Goal: Task Accomplishment & Management: Use online tool/utility

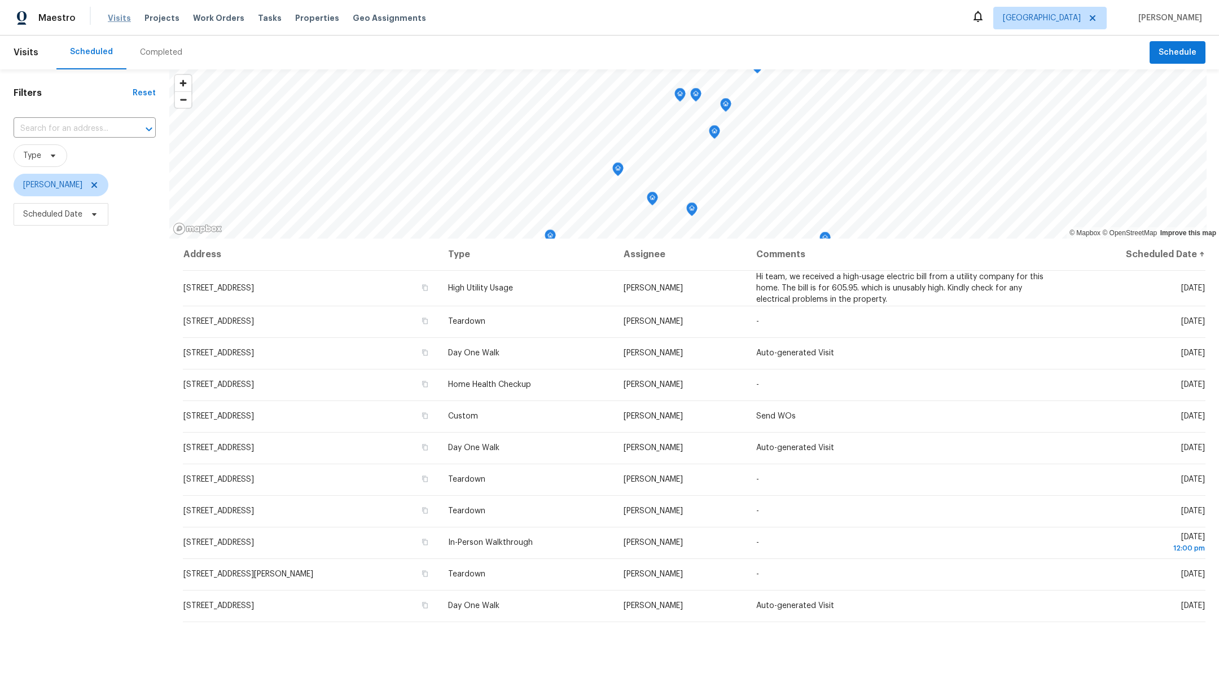
click at [116, 21] on span "Visits" at bounding box center [119, 17] width 23 height 11
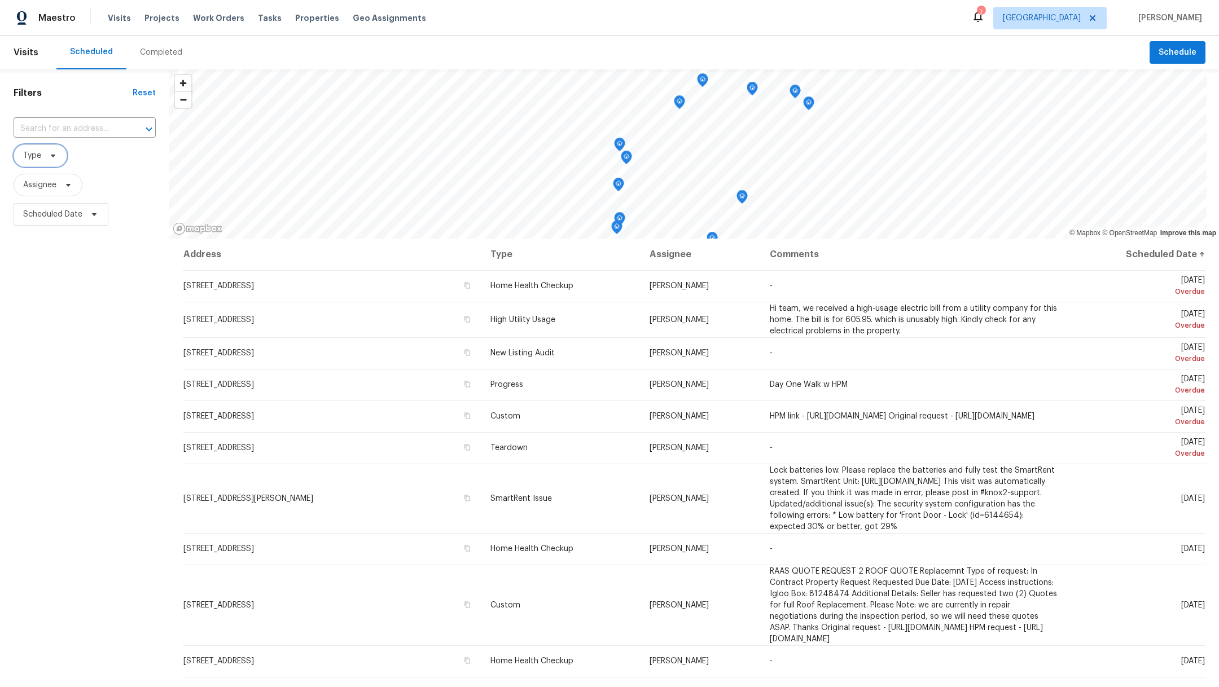
click at [41, 159] on span "Type" at bounding box center [41, 155] width 54 height 23
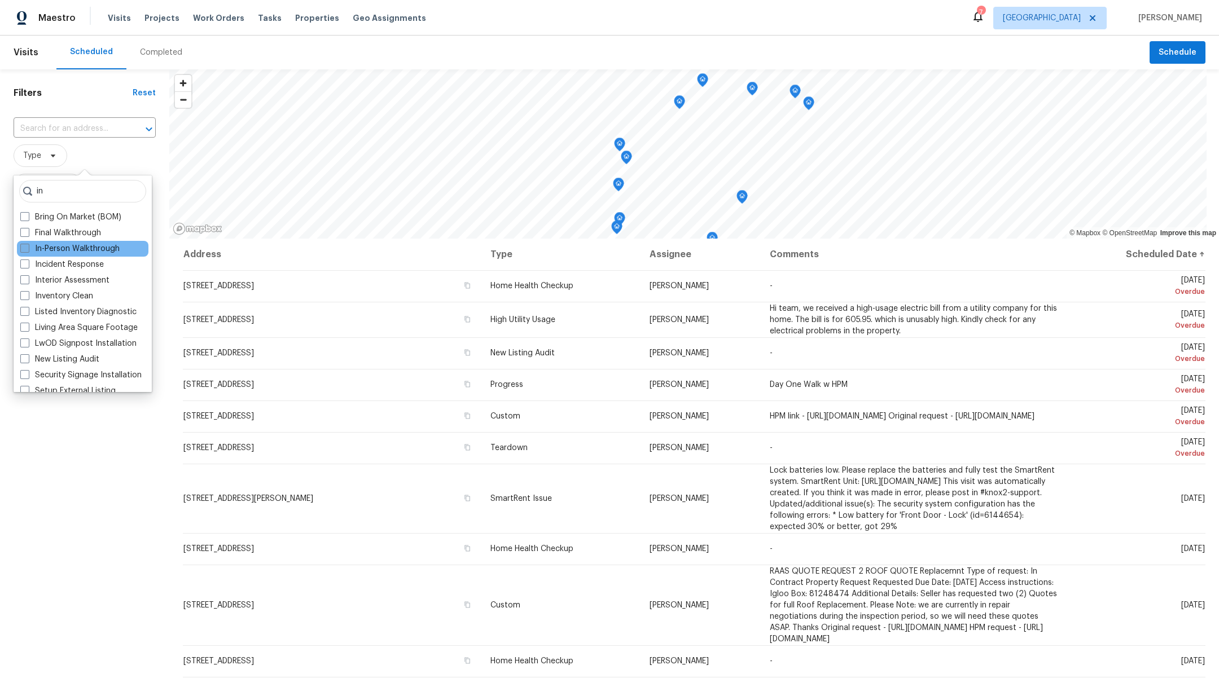
type input "in"
click at [20, 248] on span at bounding box center [24, 248] width 9 height 9
click at [20, 248] on input "In-Person Walkthrough" at bounding box center [23, 246] width 7 height 7
checkbox input "true"
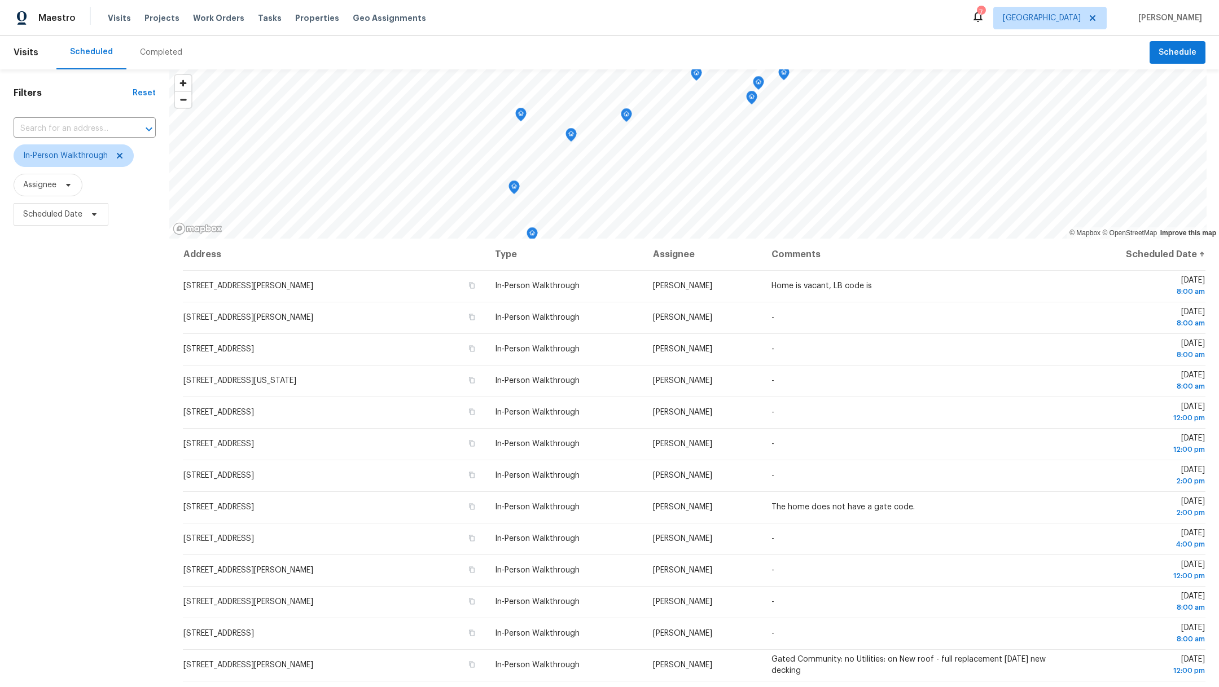
click at [64, 506] on div "Filters Reset ​ In-Person Walkthrough Assignee Scheduled Date" at bounding box center [84, 428] width 169 height 719
click at [109, 16] on span "Visits" at bounding box center [119, 17] width 23 height 11
click at [30, 188] on span "Assignee" at bounding box center [39, 184] width 33 height 11
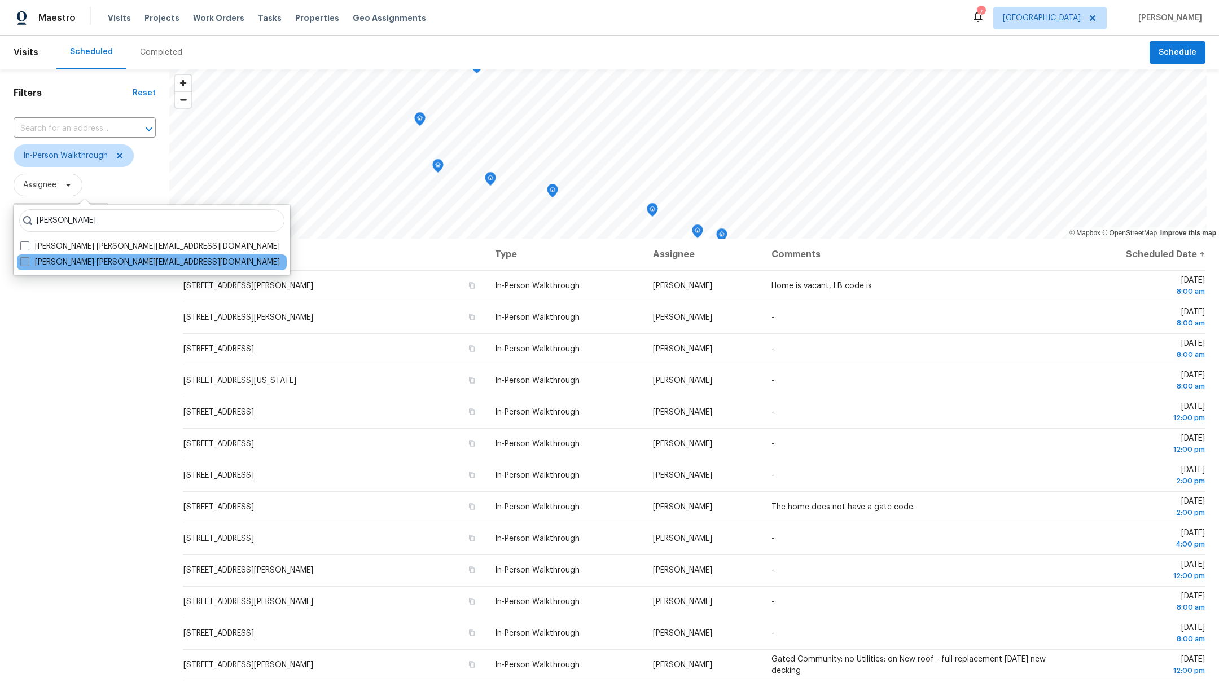
type input "maria zakharnitskaia"
click at [24, 263] on span at bounding box center [24, 261] width 9 height 9
click at [24, 263] on input "Maria Zakharnitskaia maria.zakharnitskaia@opendoor.com" at bounding box center [23, 260] width 7 height 7
checkbox input "true"
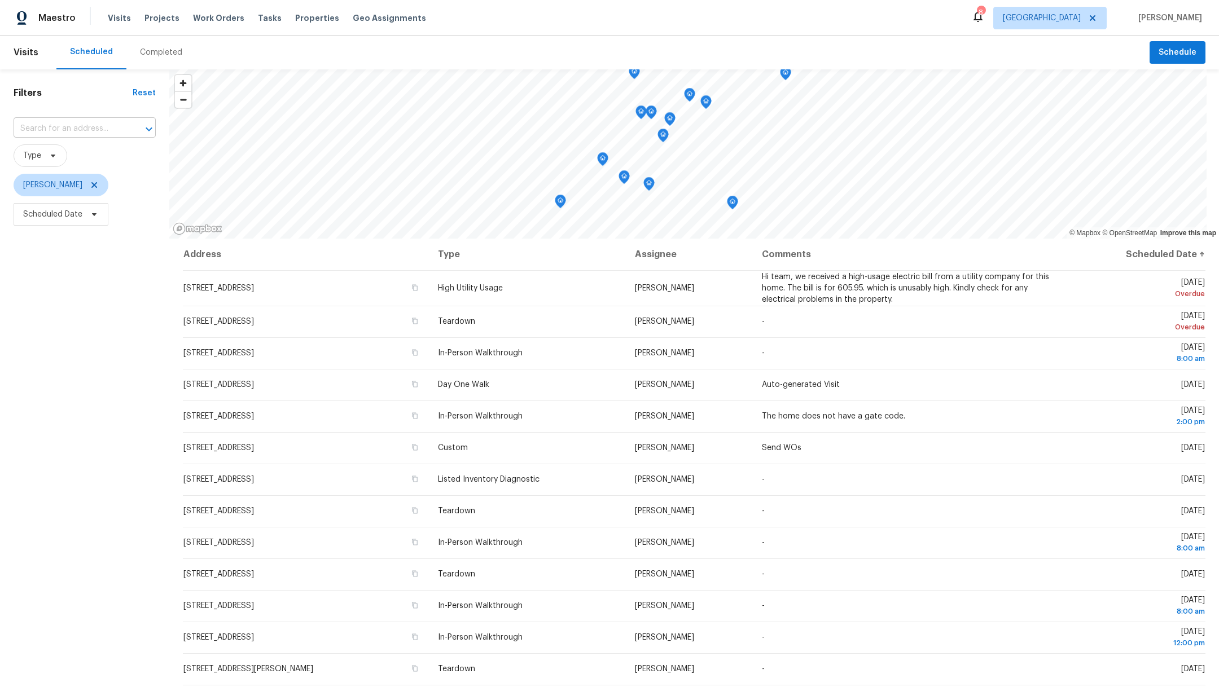
click at [37, 133] on input "text" at bounding box center [69, 128] width 111 height 17
type input "4"
type input "4307"
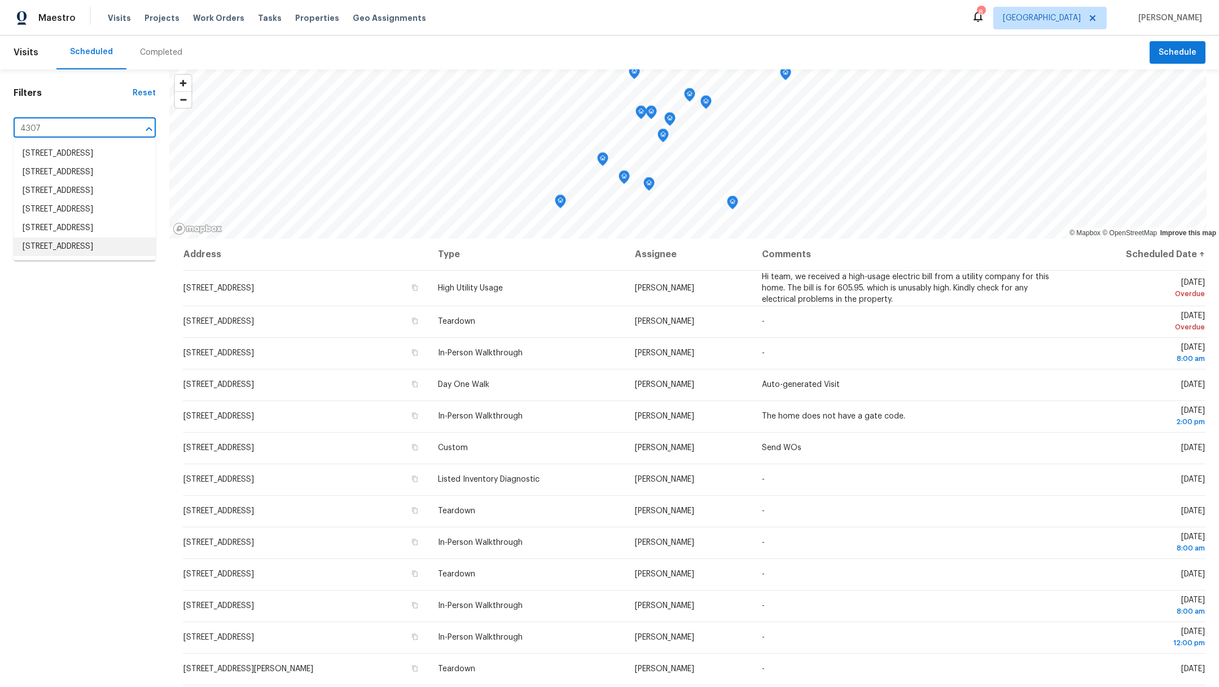
click at [64, 256] on li "4307 Knotty Oaks Trl, Houston, TX 77045" at bounding box center [85, 247] width 142 height 19
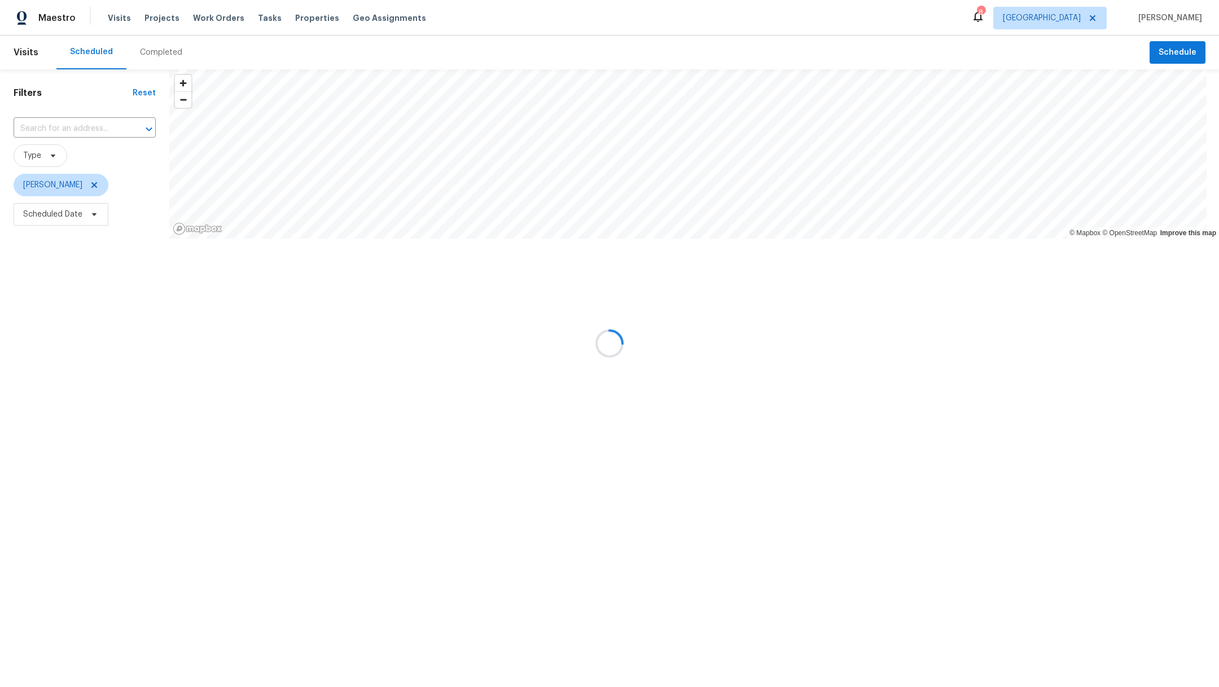
type input "4307 Knotty Oaks Trl, Houston, TX 77045"
click at [99, 187] on icon at bounding box center [94, 185] width 9 height 9
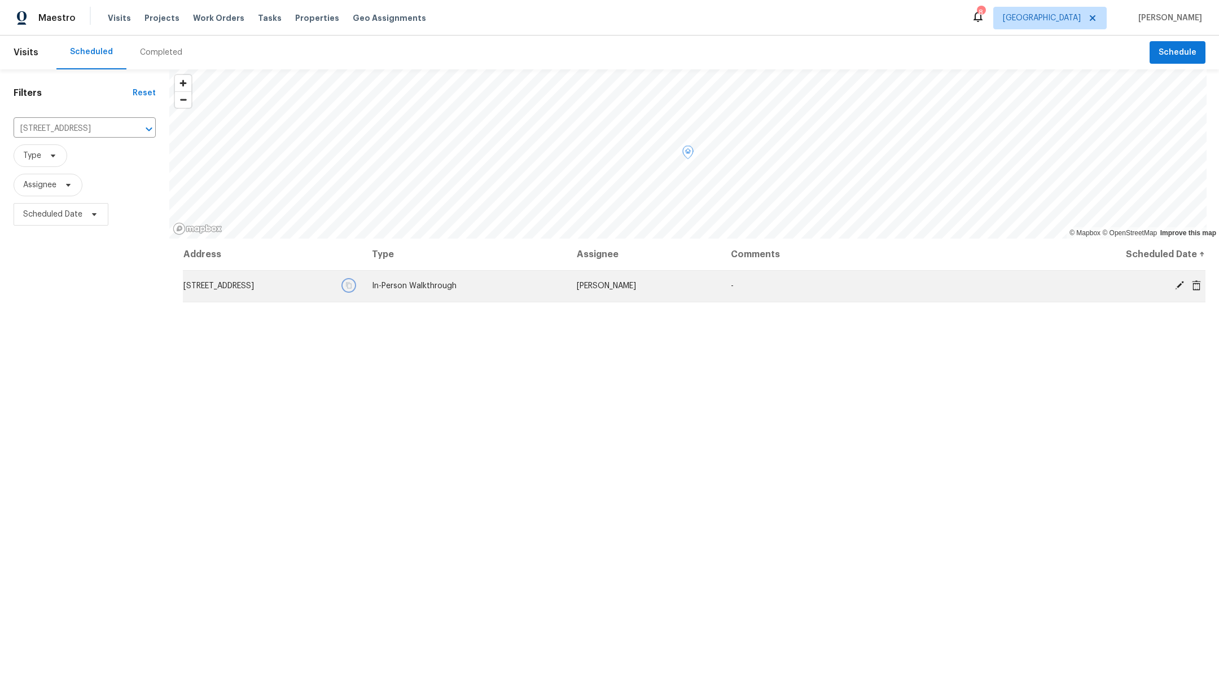
click at [352, 287] on icon "button" at bounding box center [349, 286] width 6 height 6
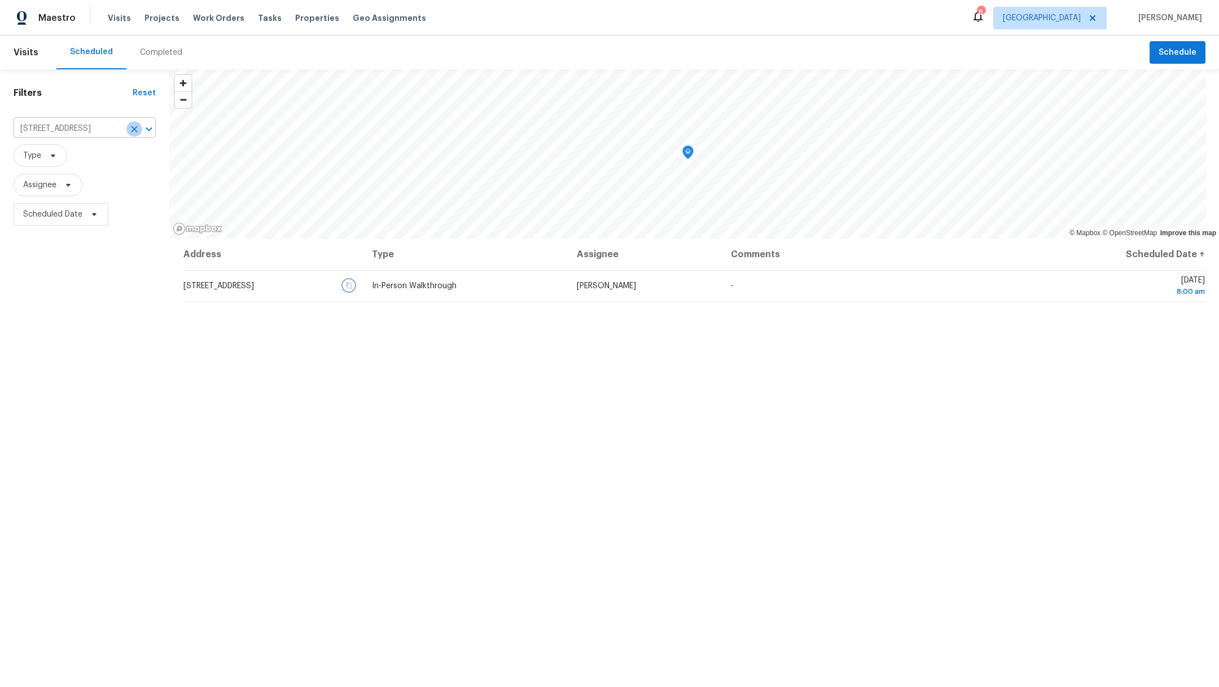
click at [137, 130] on icon "Clear" at bounding box center [134, 129] width 11 height 11
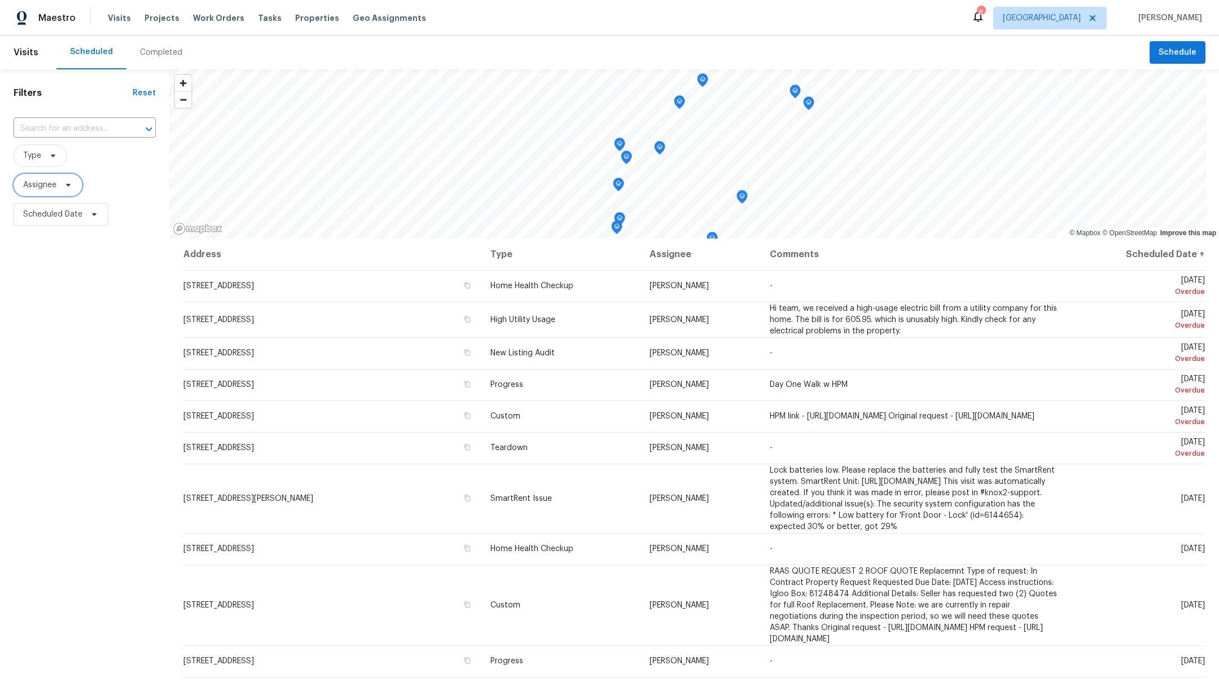
click at [36, 188] on span "Assignee" at bounding box center [39, 184] width 33 height 11
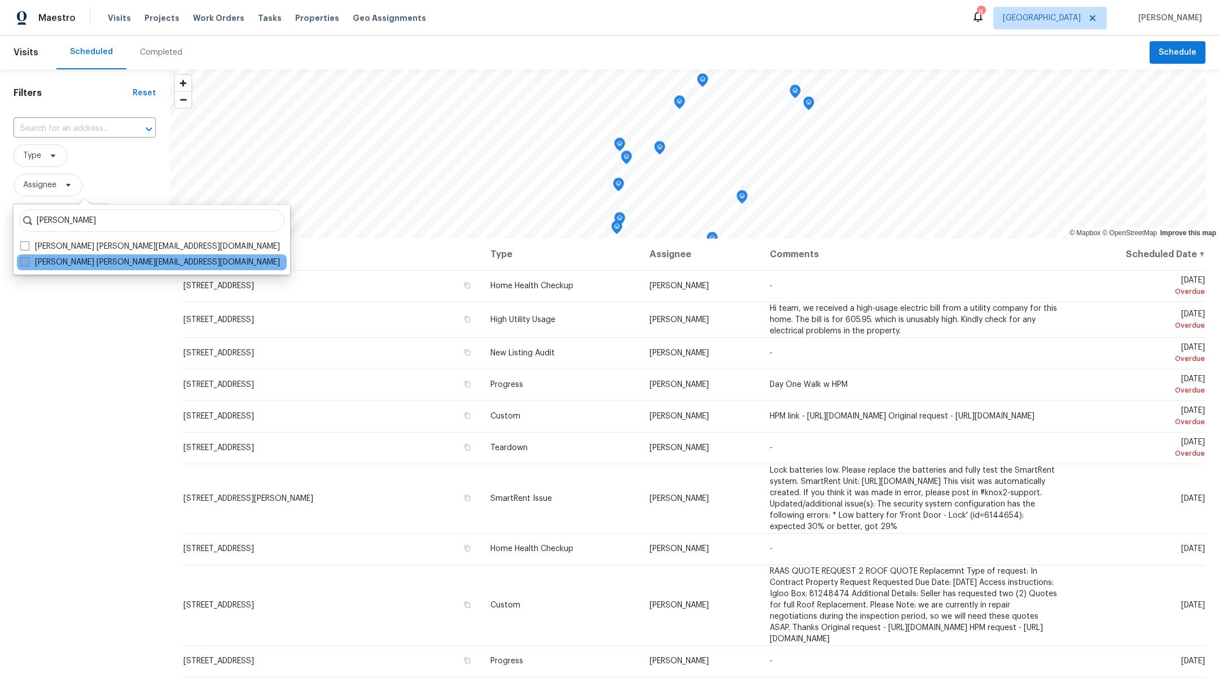
type input "maria zakharnitskaia"
click at [22, 264] on span at bounding box center [24, 261] width 9 height 9
click at [22, 264] on input "Maria Zakharnitskaia maria.zakharnitskaia@opendoor.com" at bounding box center [23, 260] width 7 height 7
checkbox input "true"
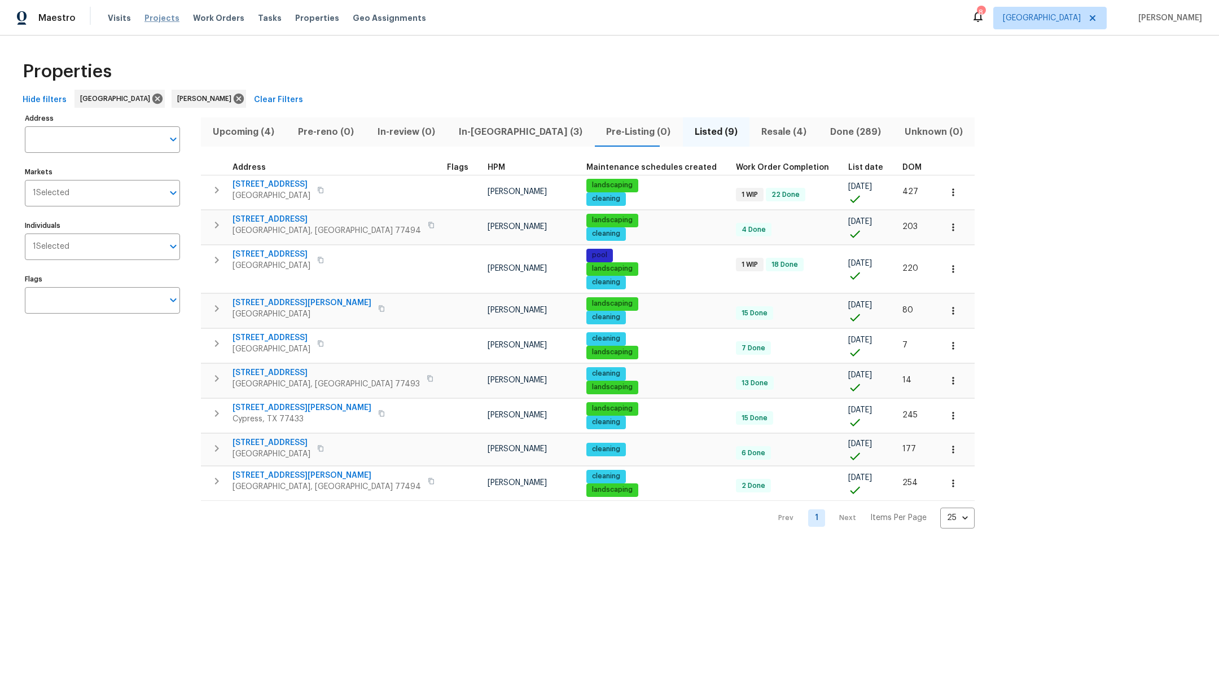
click at [158, 17] on span "Projects" at bounding box center [161, 17] width 35 height 11
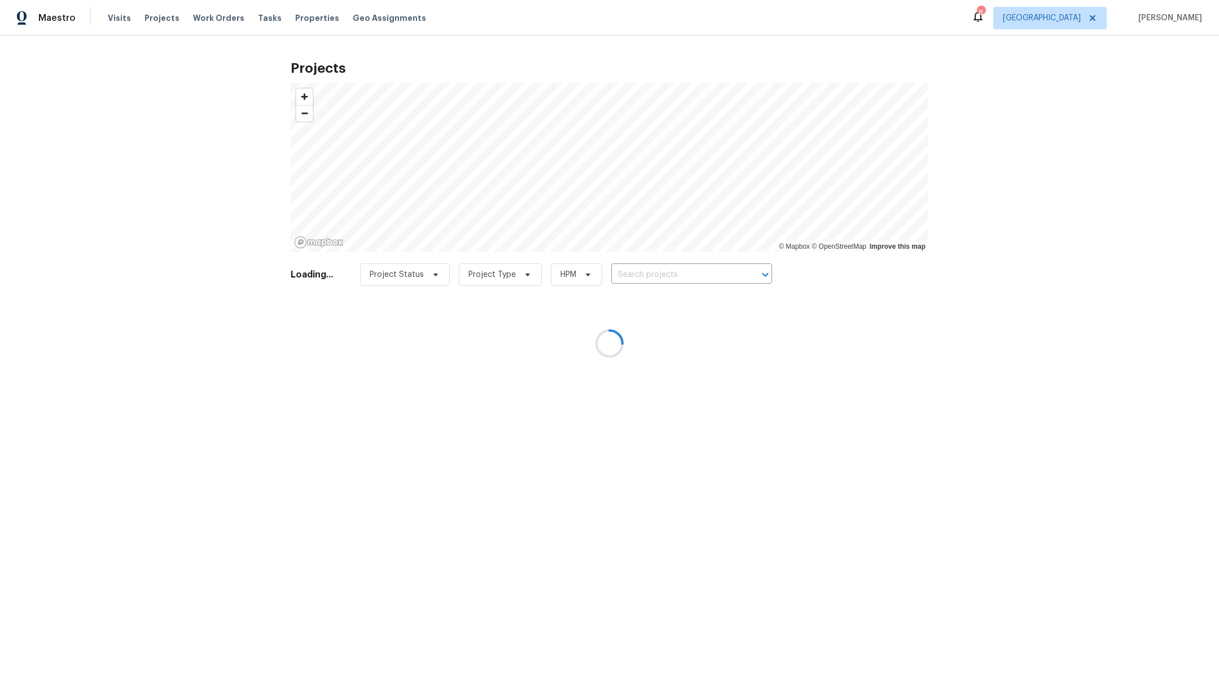
click at [683, 284] on div at bounding box center [609, 343] width 1219 height 687
click at [683, 278] on div at bounding box center [609, 343] width 1219 height 687
click at [673, 265] on div at bounding box center [609, 343] width 1219 height 687
click at [661, 274] on div at bounding box center [609, 343] width 1219 height 687
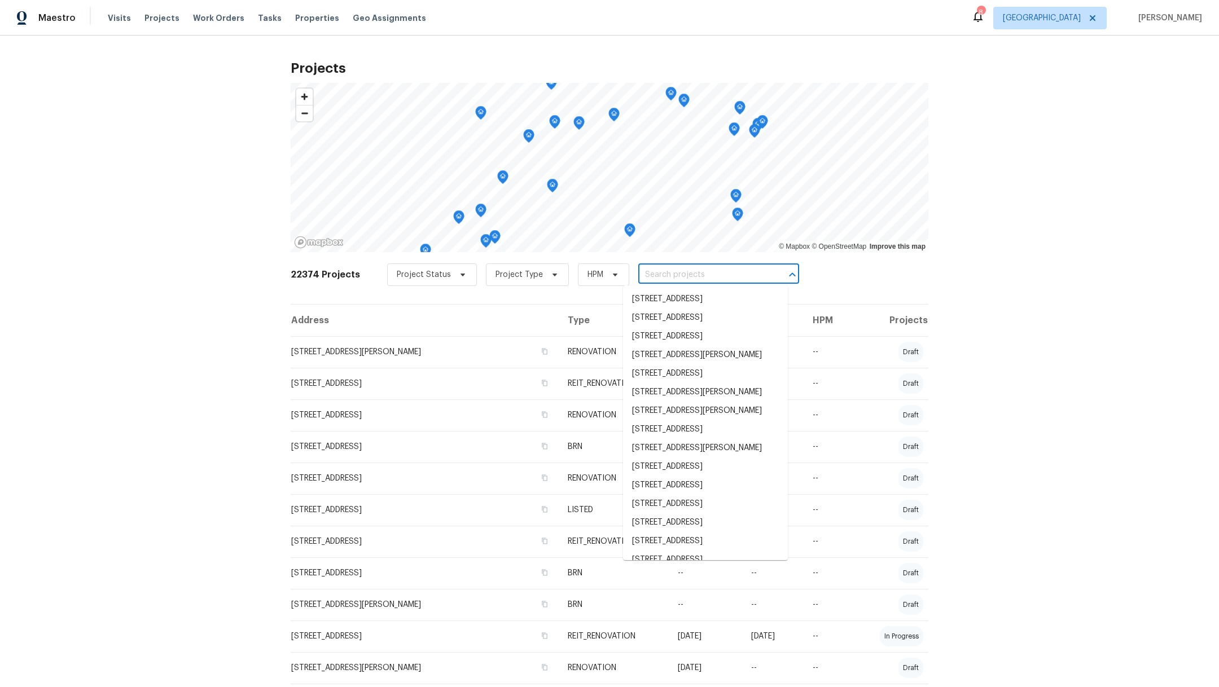
click at [652, 274] on input "text" at bounding box center [702, 274] width 129 height 17
type input "6603"
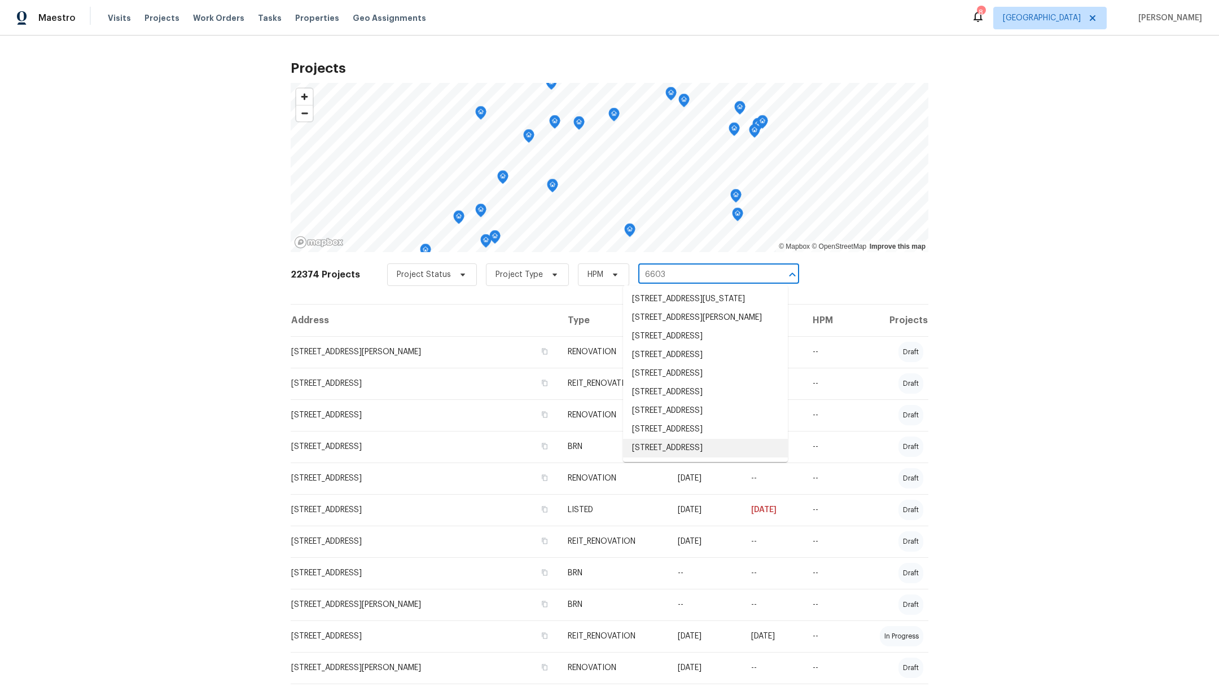
click at [673, 458] on li "6603 Boxwood Brg, Houston, TX 77041" at bounding box center [705, 448] width 165 height 19
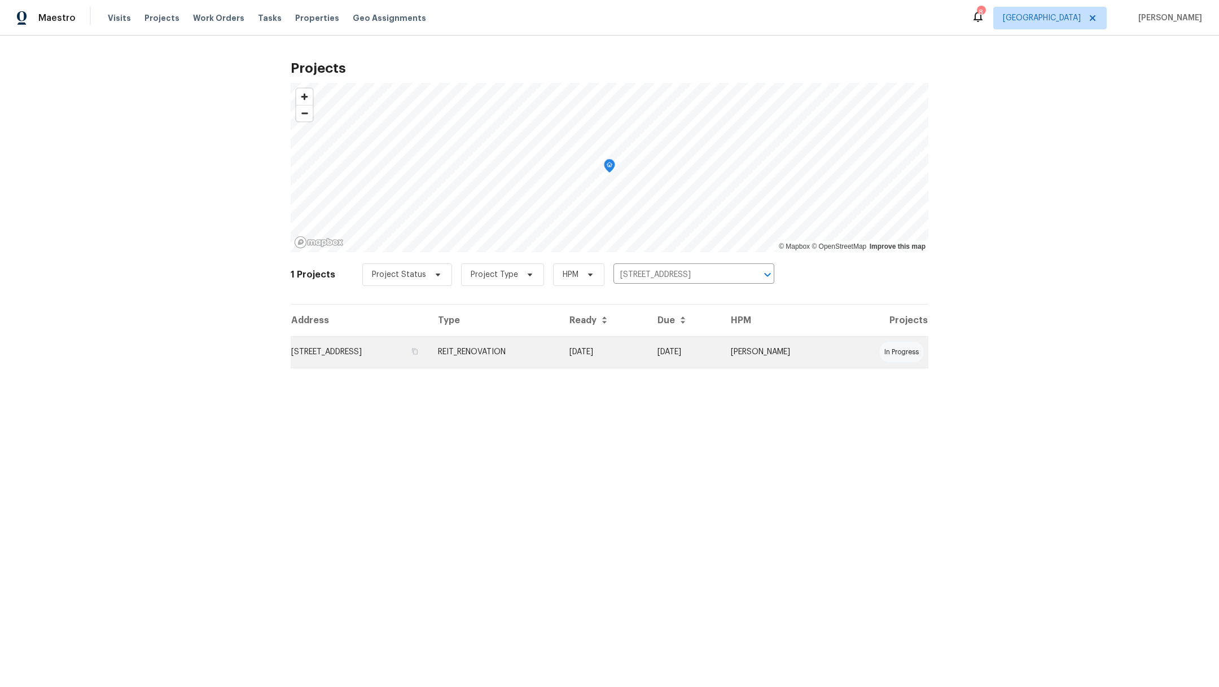
click at [353, 354] on td "6603 Boxwood Brg, Houston, TX 77041" at bounding box center [360, 352] width 138 height 32
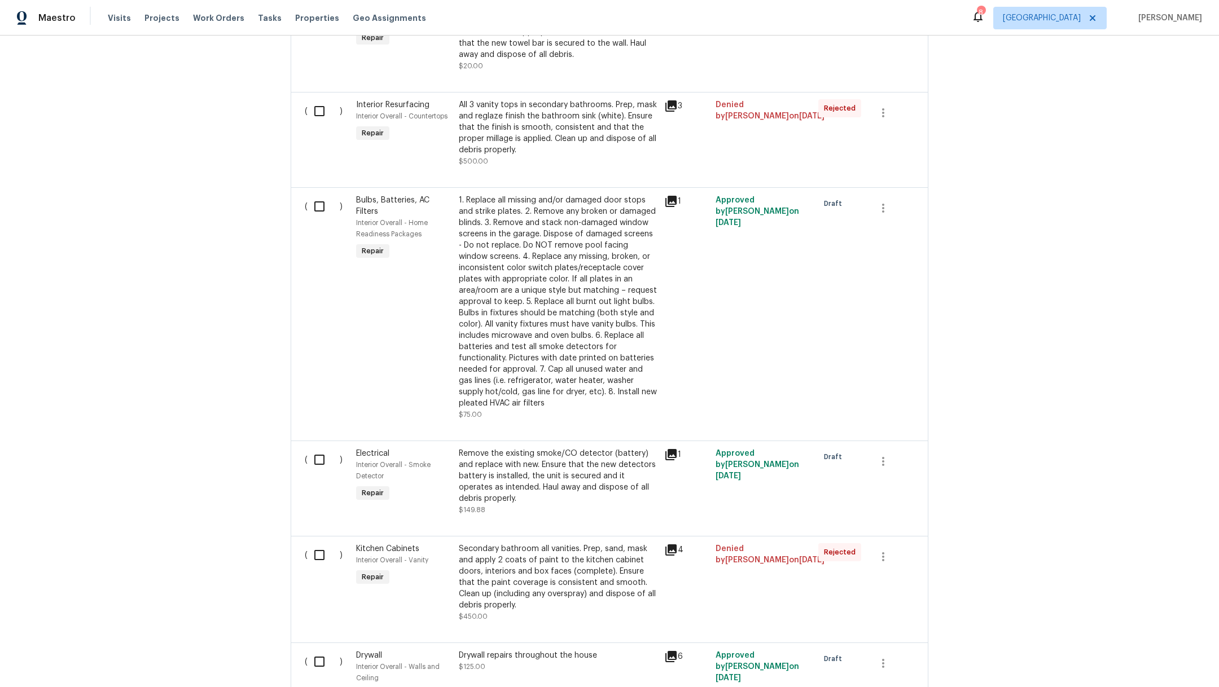
scroll to position [496, 0]
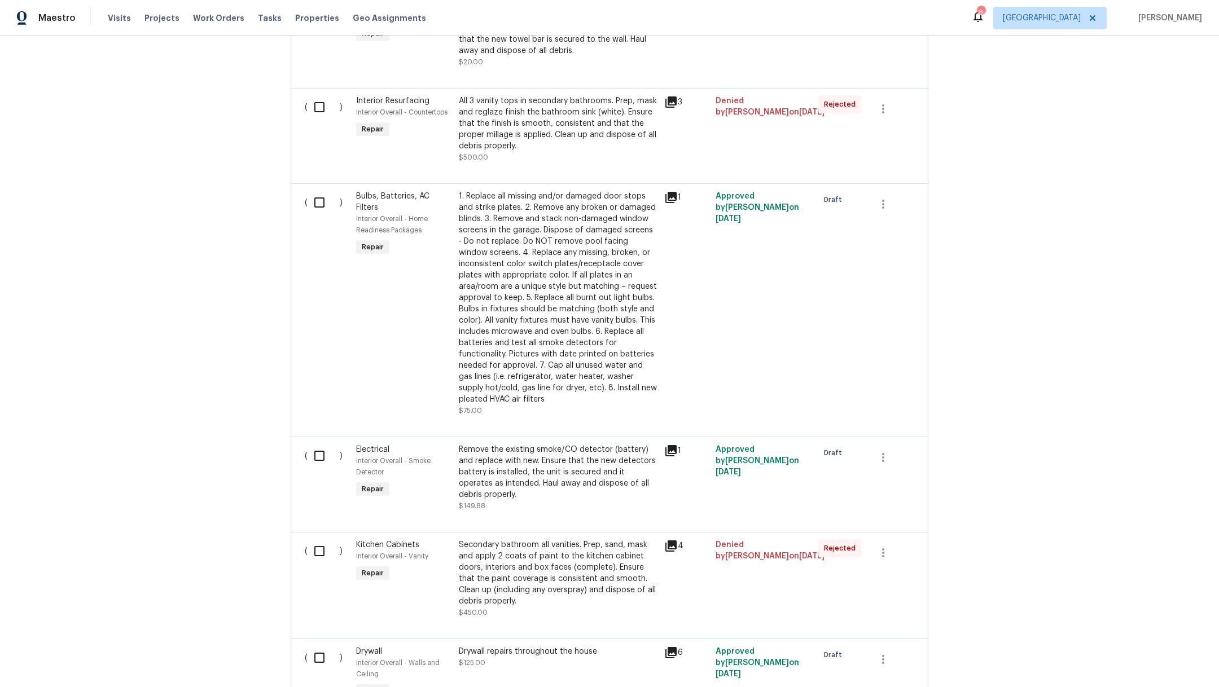
click at [314, 208] on input "checkbox" at bounding box center [324, 203] width 32 height 24
checkbox input "true"
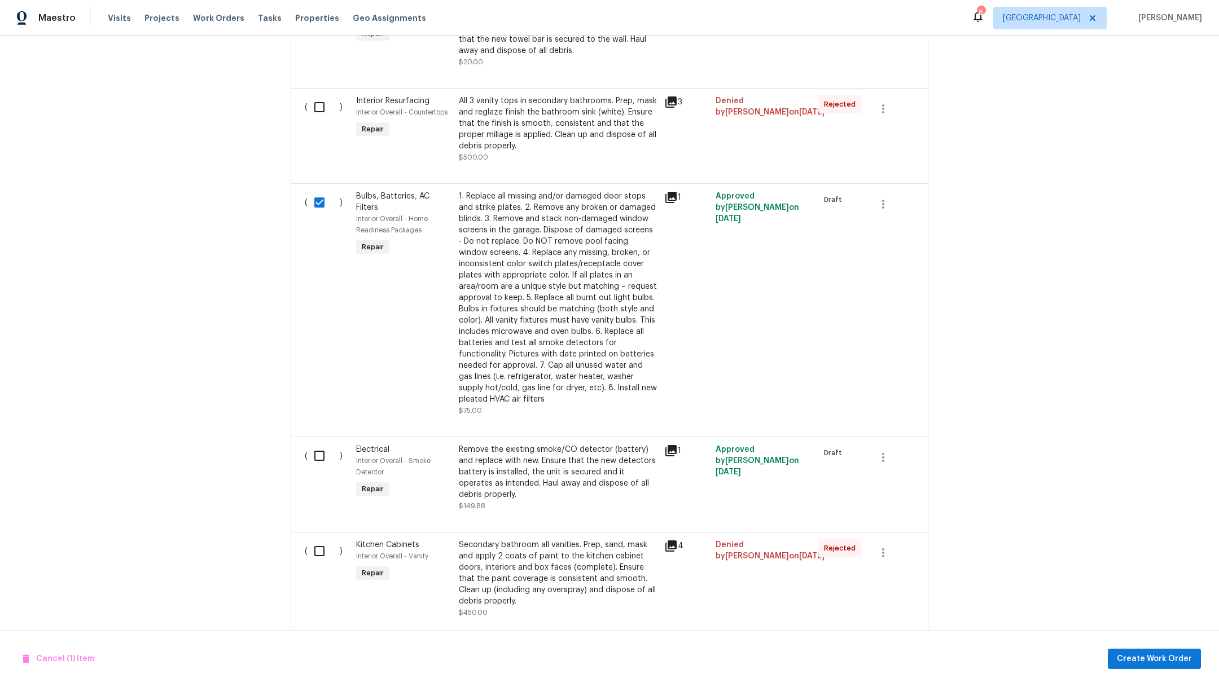
click at [317, 473] on div "( )" at bounding box center [326, 478] width 51 height 74
click at [315, 461] on input "checkbox" at bounding box center [324, 456] width 32 height 24
checkbox input "true"
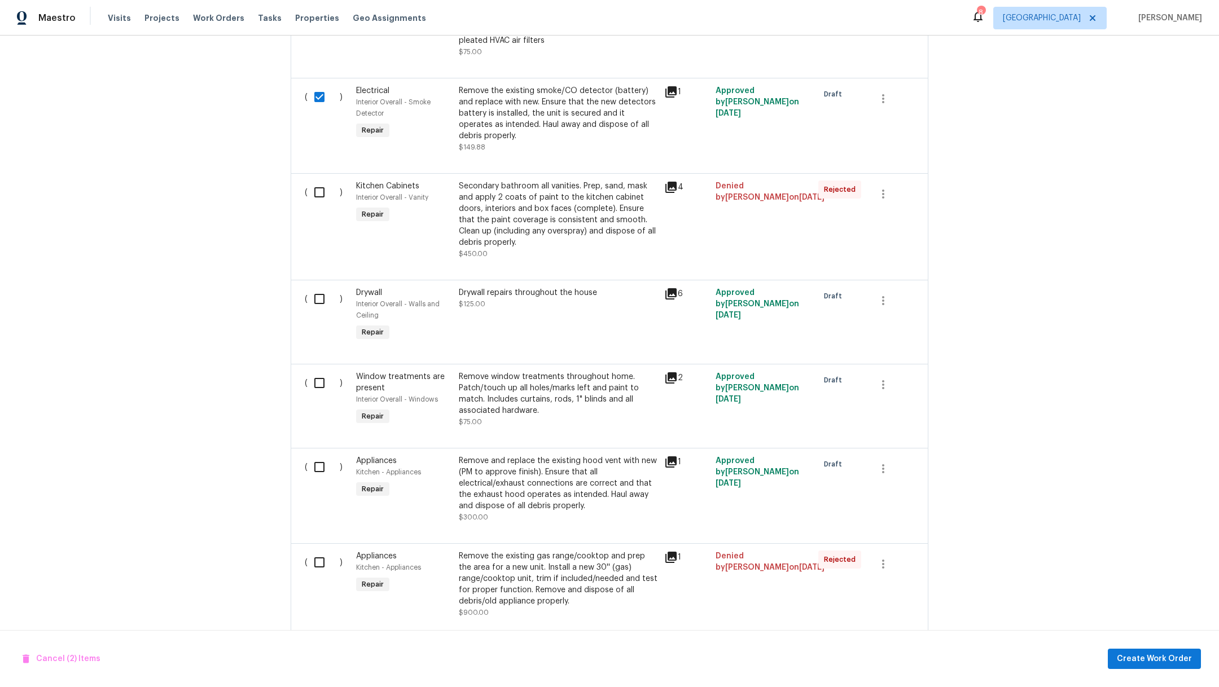
scroll to position [902, 0]
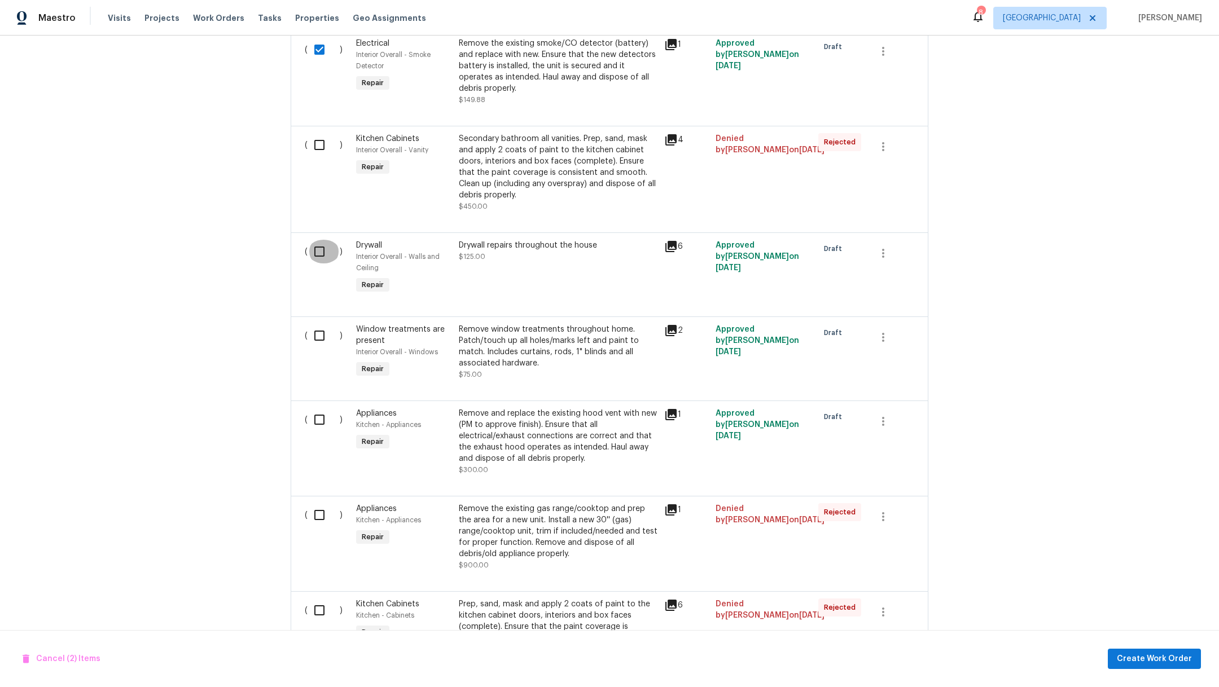
click at [313, 253] on input "checkbox" at bounding box center [324, 252] width 32 height 24
checkbox input "true"
click at [313, 340] on input "checkbox" at bounding box center [324, 336] width 32 height 24
checkbox input "true"
click at [318, 429] on input "checkbox" at bounding box center [324, 420] width 32 height 24
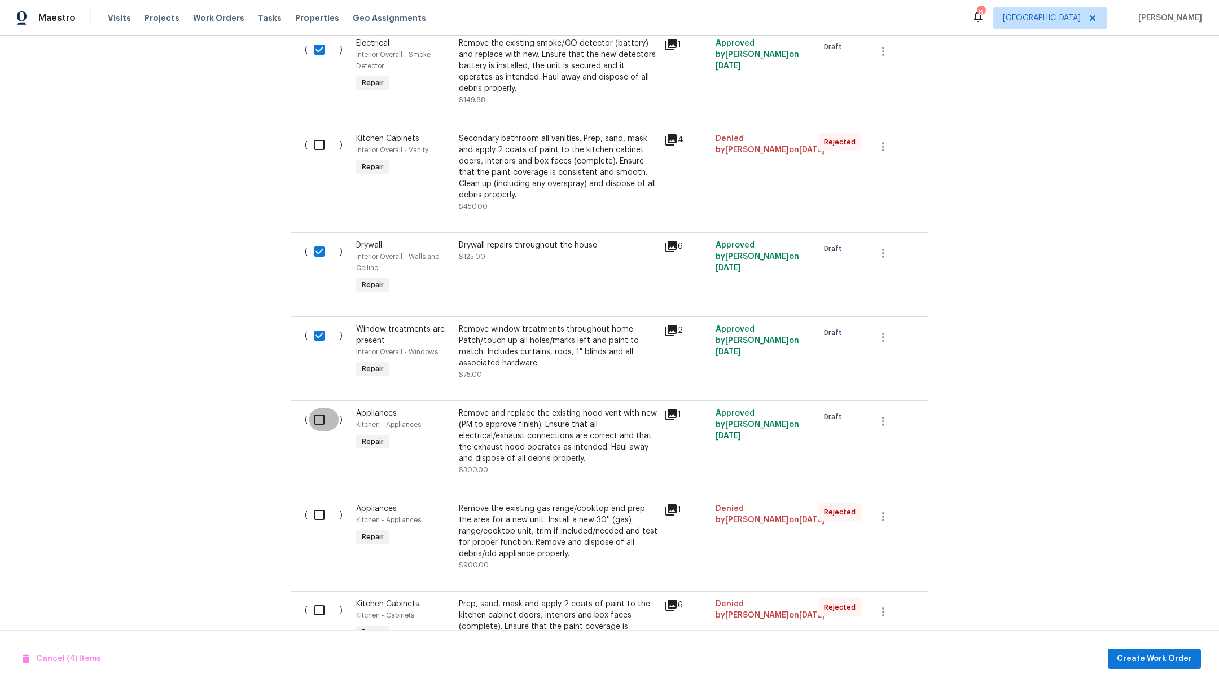
checkbox input "true"
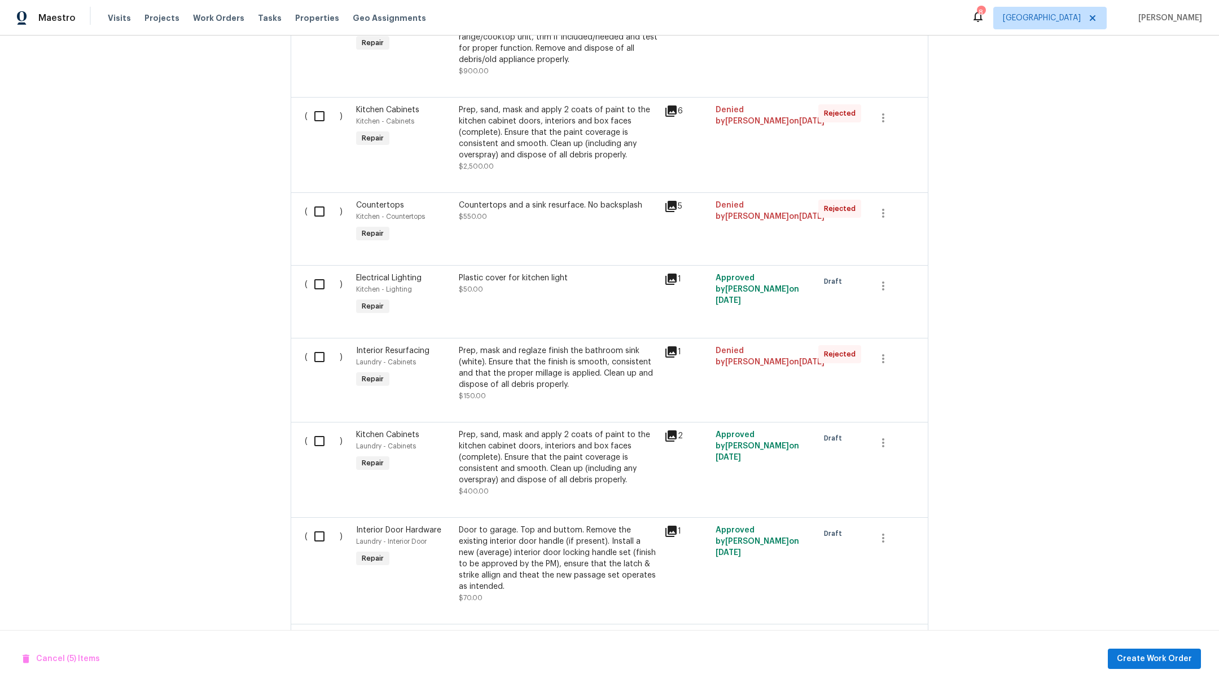
scroll to position [1398, 0]
click at [310, 285] on input "checkbox" at bounding box center [324, 283] width 32 height 24
checkbox input "true"
click at [319, 443] on input "checkbox" at bounding box center [324, 440] width 32 height 24
checkbox input "true"
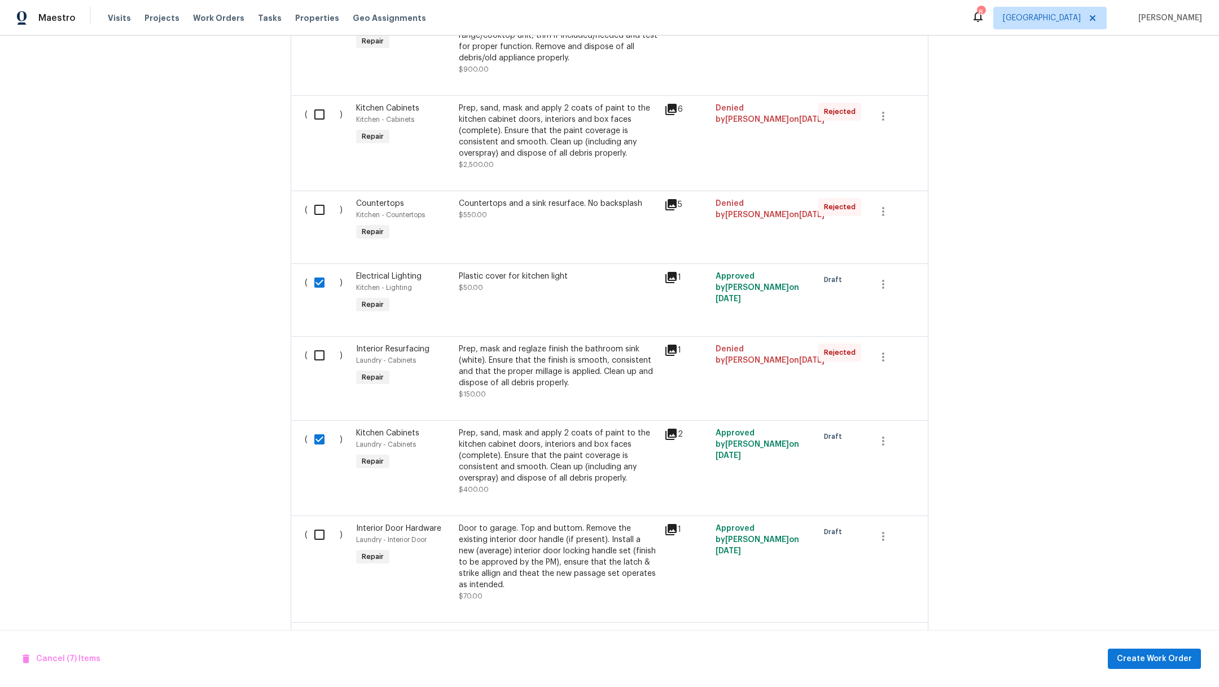
click at [314, 518] on input "checkbox" at bounding box center [324, 535] width 32 height 24
checkbox input "true"
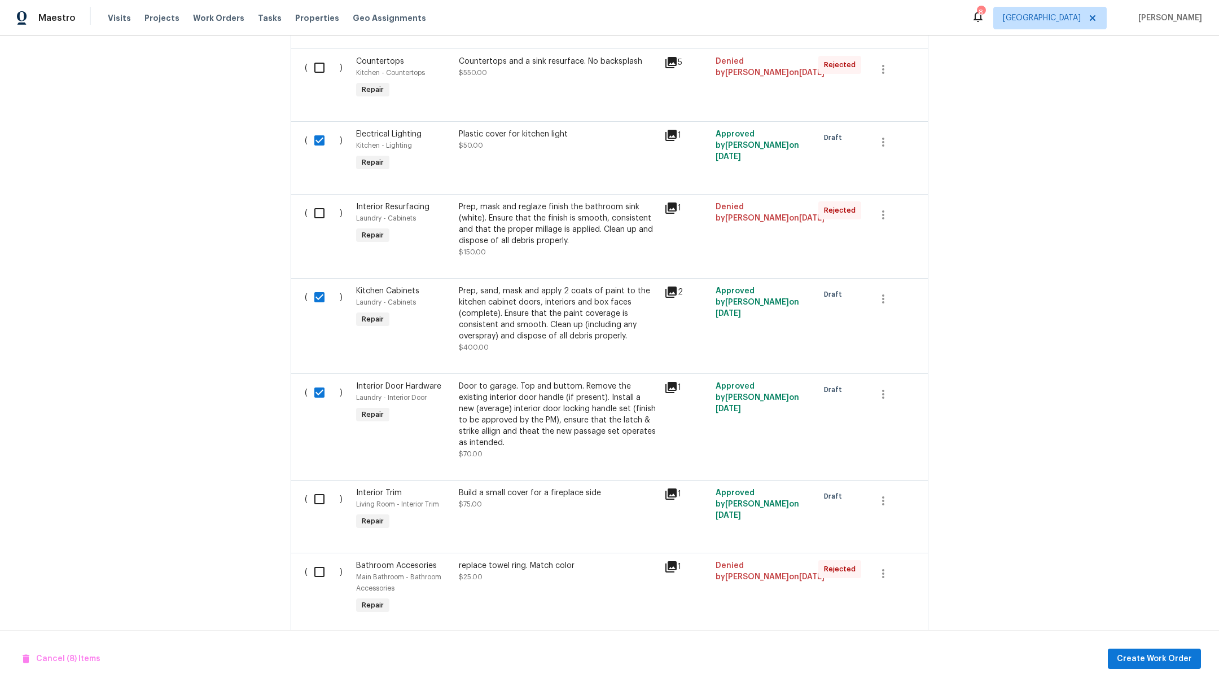
scroll to position [1573, 0]
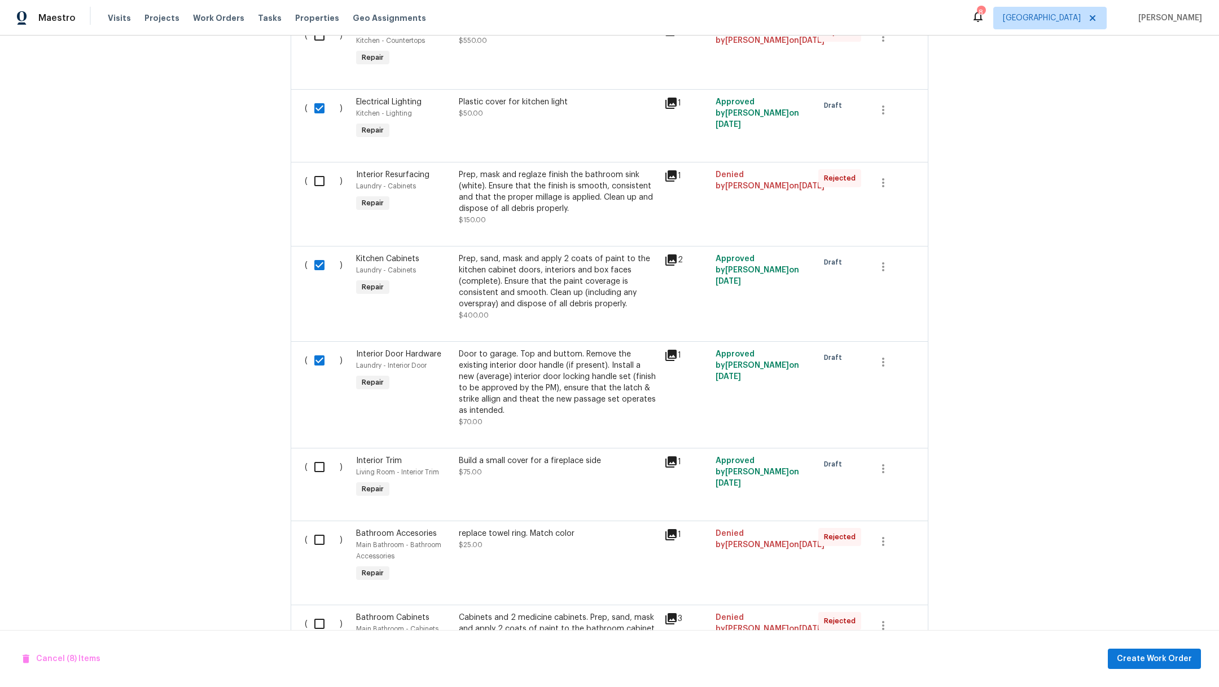
click at [313, 475] on input "checkbox" at bounding box center [324, 467] width 32 height 24
checkbox input "true"
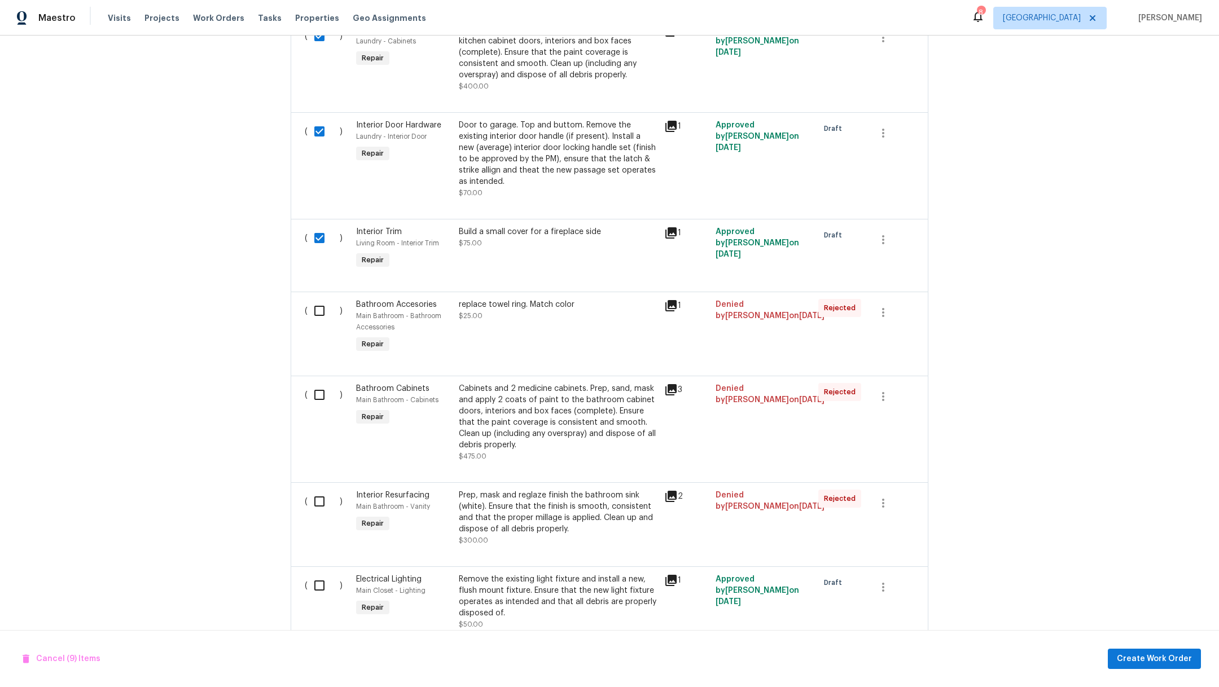
scroll to position [1881, 0]
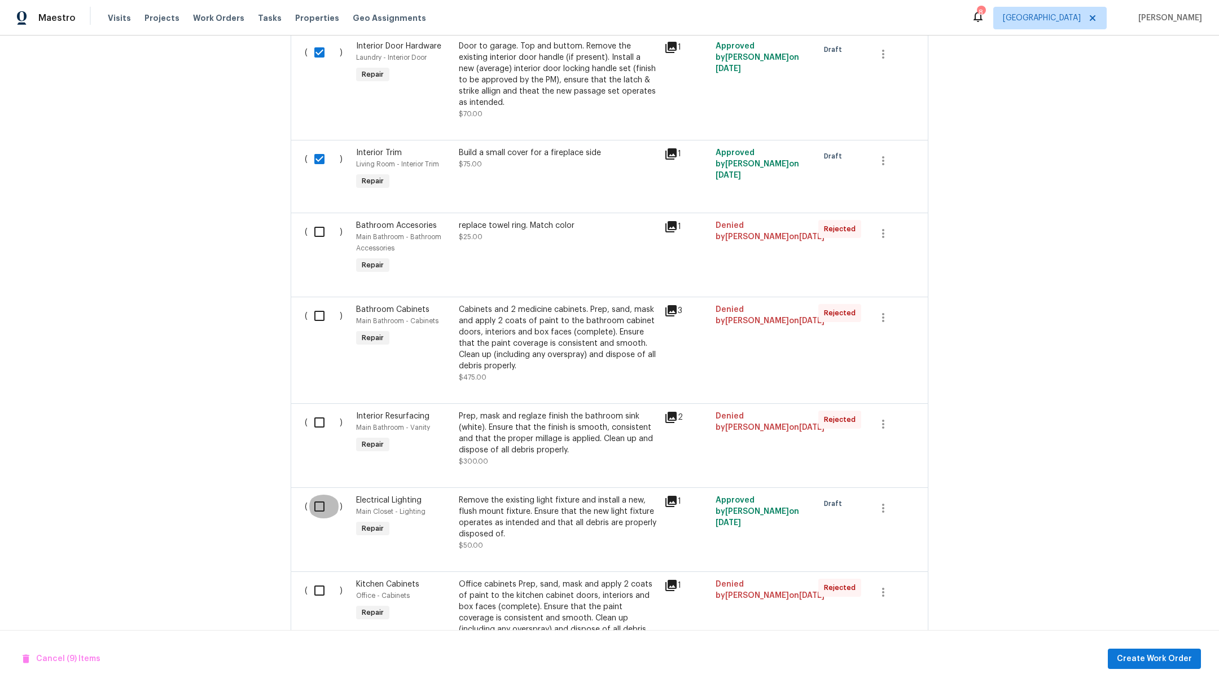
click at [310, 508] on input "checkbox" at bounding box center [324, 507] width 32 height 24
checkbox input "true"
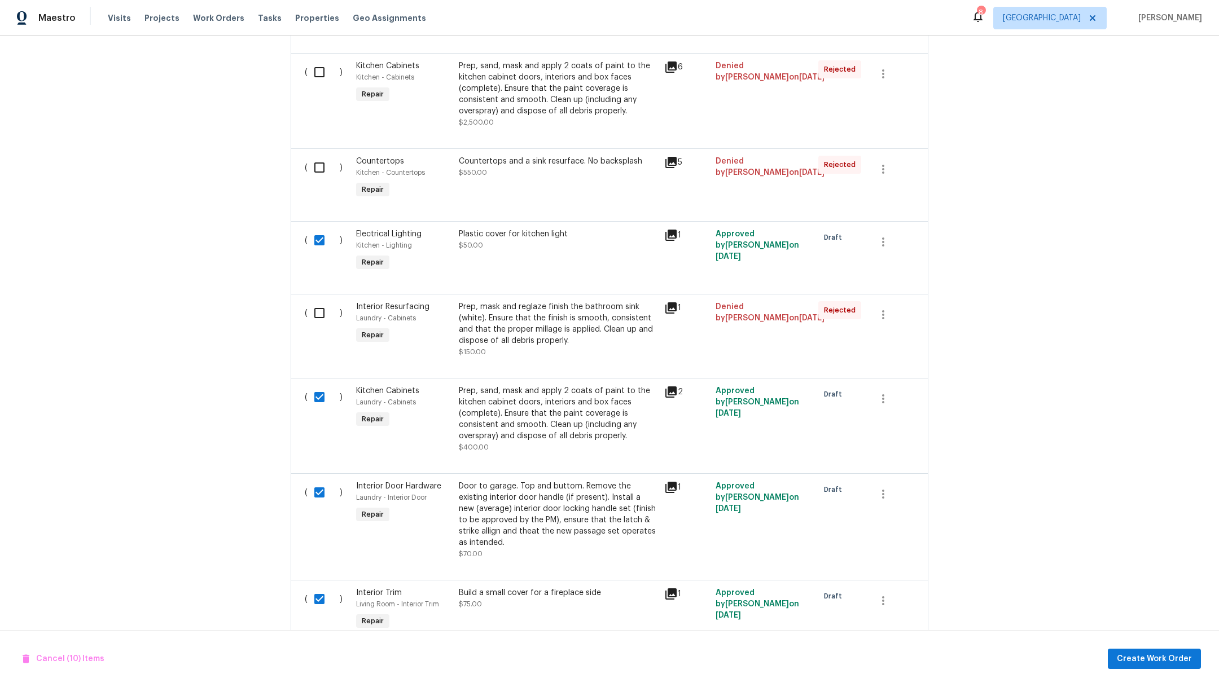
scroll to position [1439, 0]
click at [668, 396] on icon at bounding box center [670, 393] width 11 height 11
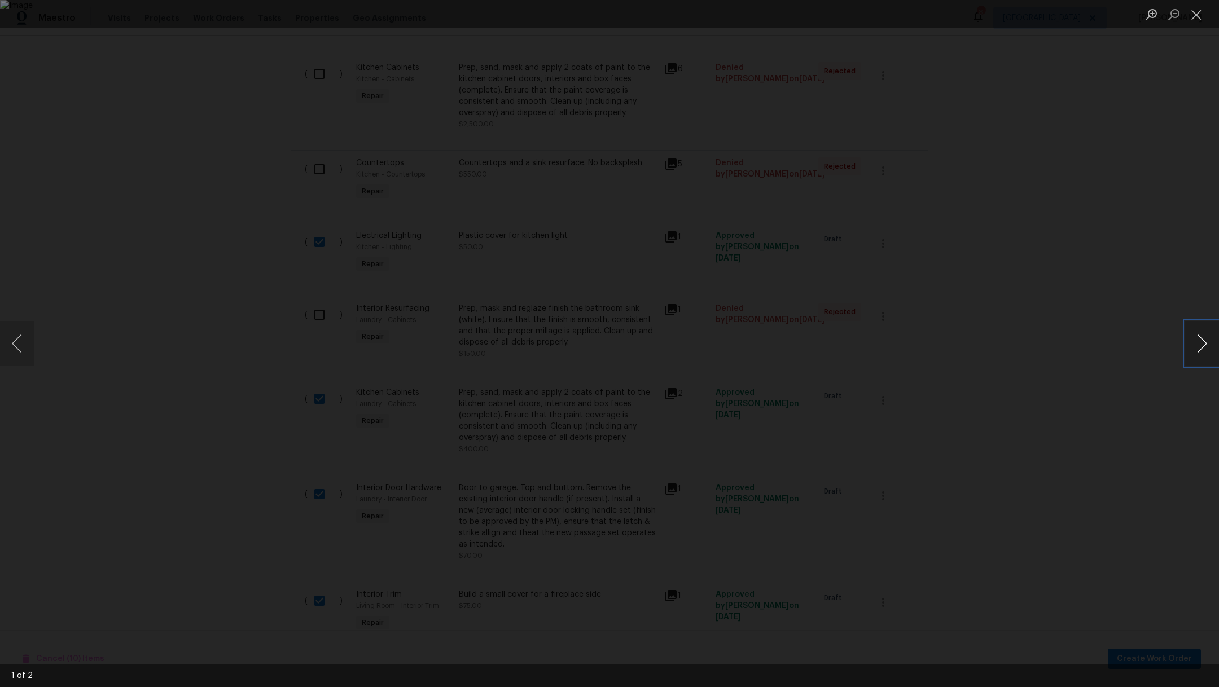
click at [1215, 345] on button "Next image" at bounding box center [1202, 343] width 34 height 45
click at [1196, 25] on li "Lightbox" at bounding box center [1196, 14] width 23 height 28
click at [1197, 12] on button "Close lightbox" at bounding box center [1196, 15] width 23 height 20
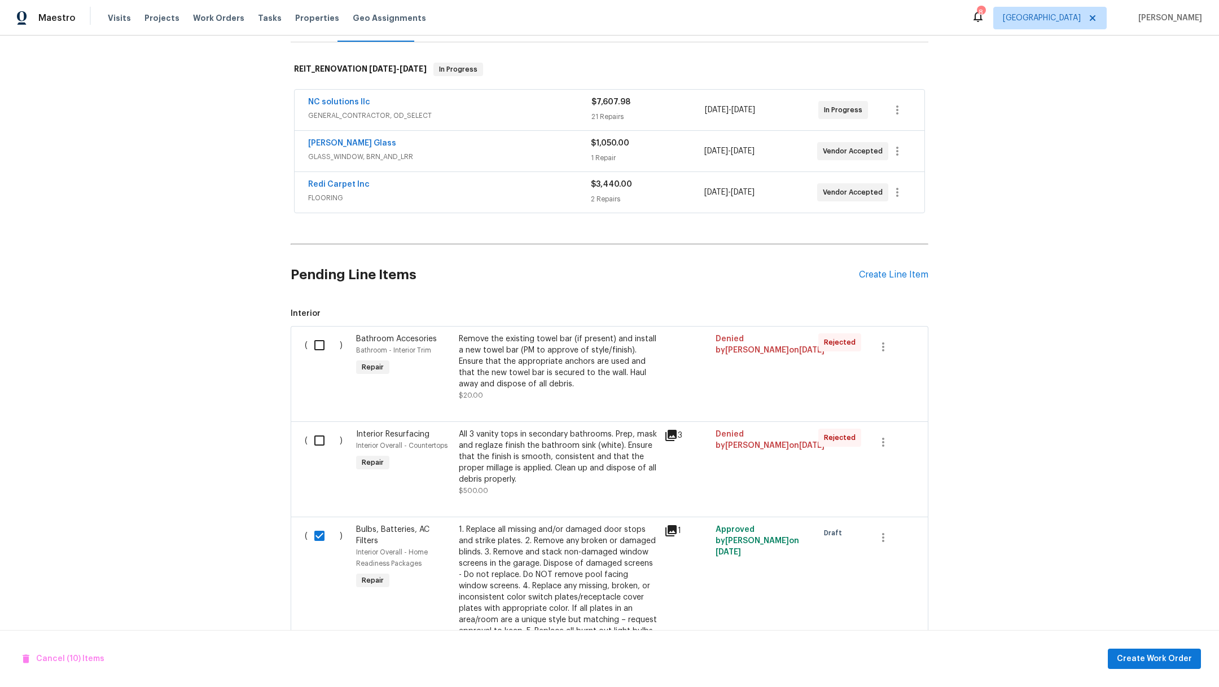
scroll to position [63, 0]
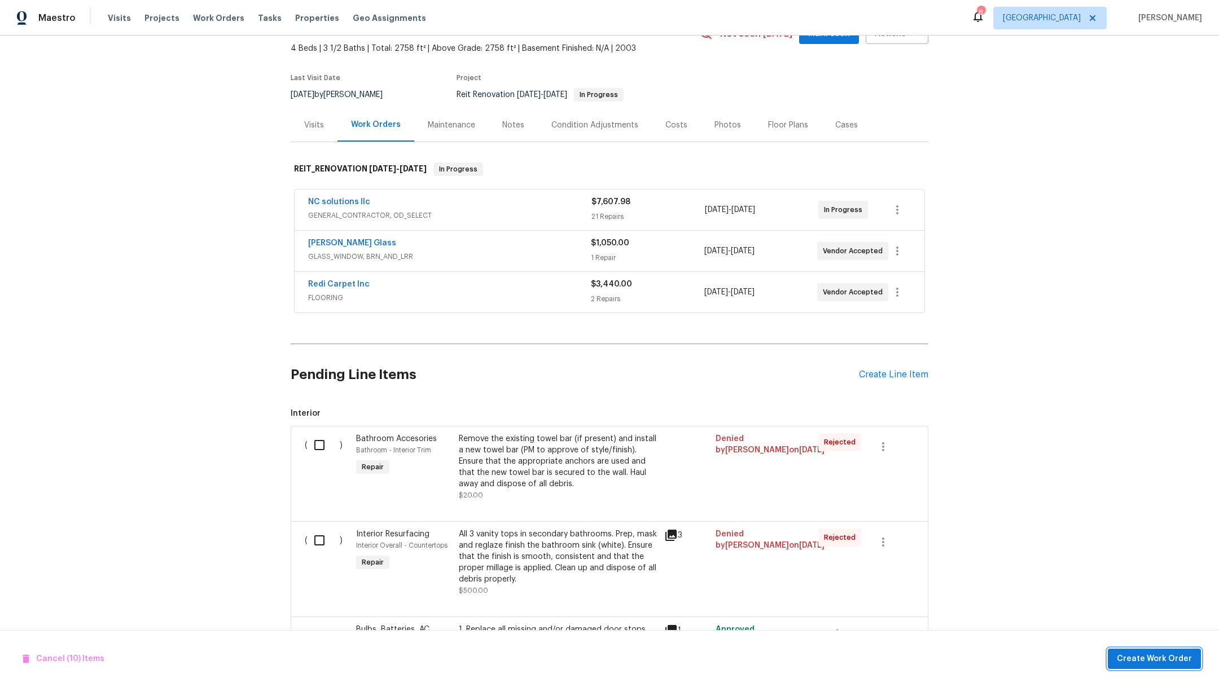
click at [1160, 518] on span "Create Work Order" at bounding box center [1154, 659] width 75 height 14
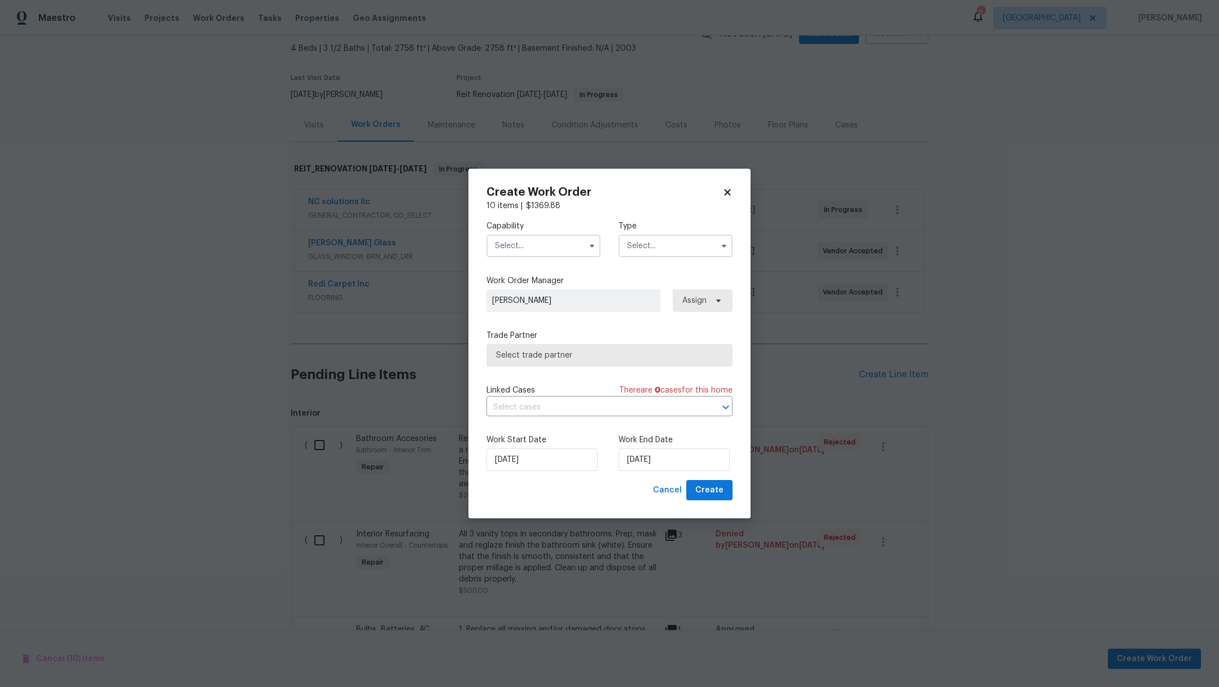
click at [508, 249] on input "text" at bounding box center [543, 246] width 114 height 23
click at [562, 340] on span "General Contractor" at bounding box center [534, 336] width 73 height 8
type input "General Contractor"
click at [679, 253] on input "text" at bounding box center [675, 246] width 114 height 23
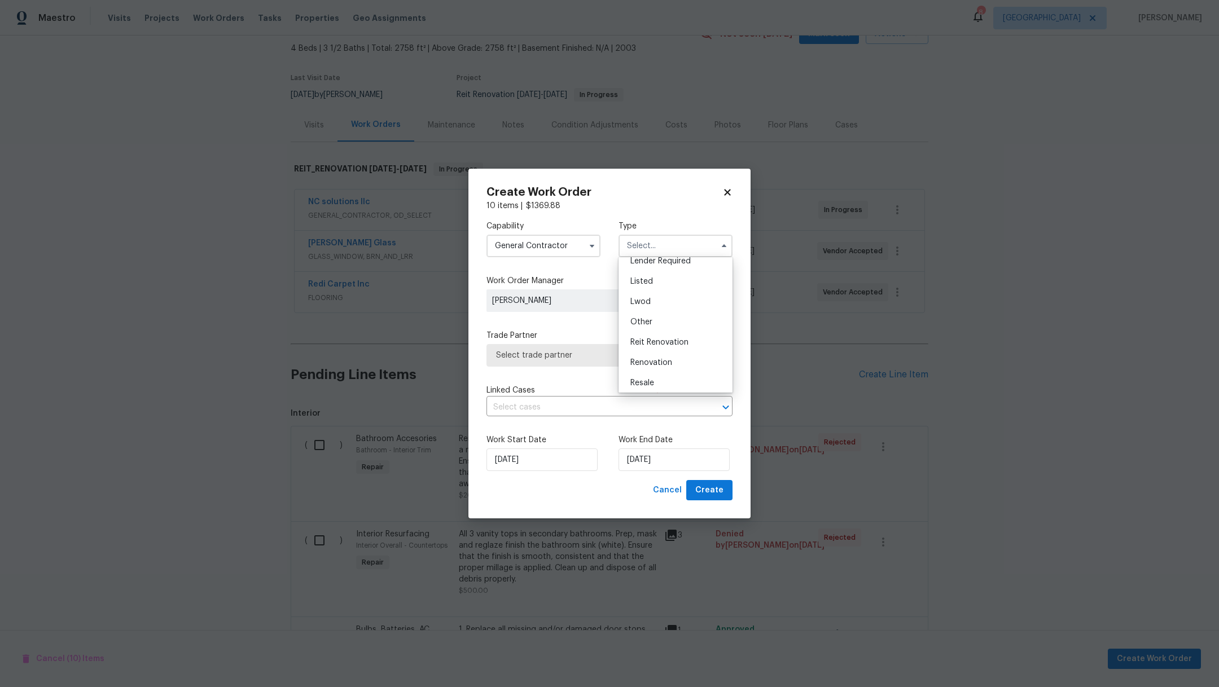
scroll to position [119, 0]
click at [688, 315] on div "Reit Renovation" at bounding box center [675, 314] width 108 height 20
type input "Reit Renovation"
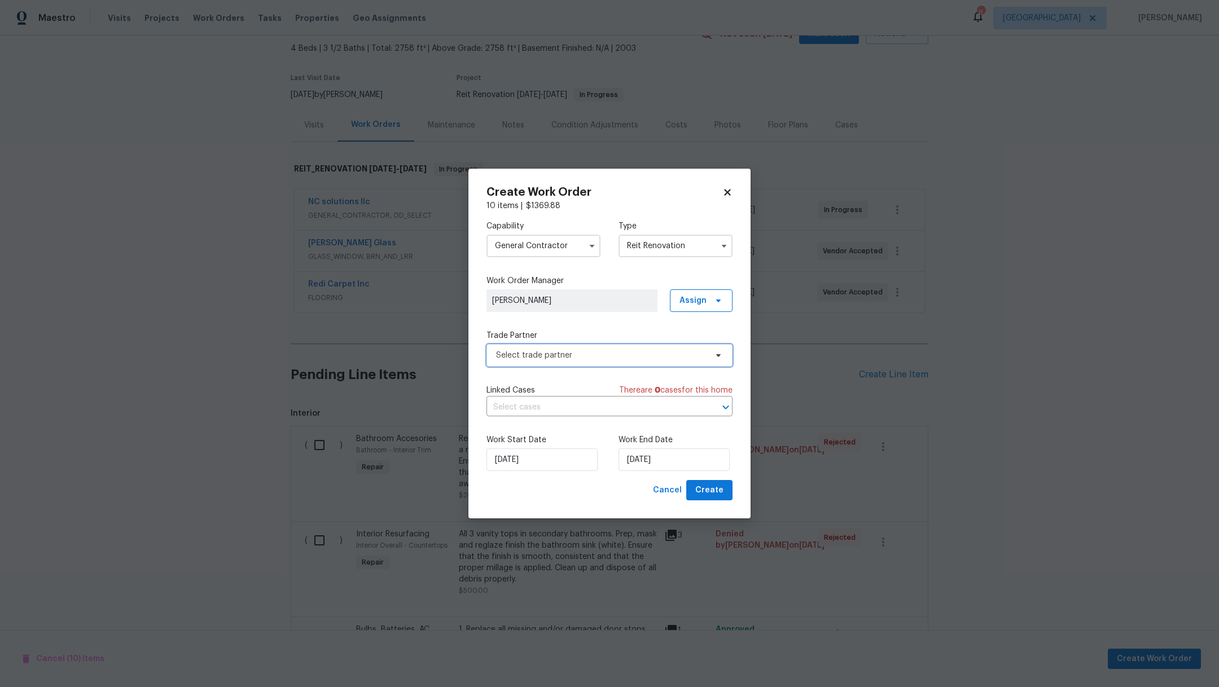
click at [707, 361] on span "Select trade partner" at bounding box center [609, 355] width 246 height 23
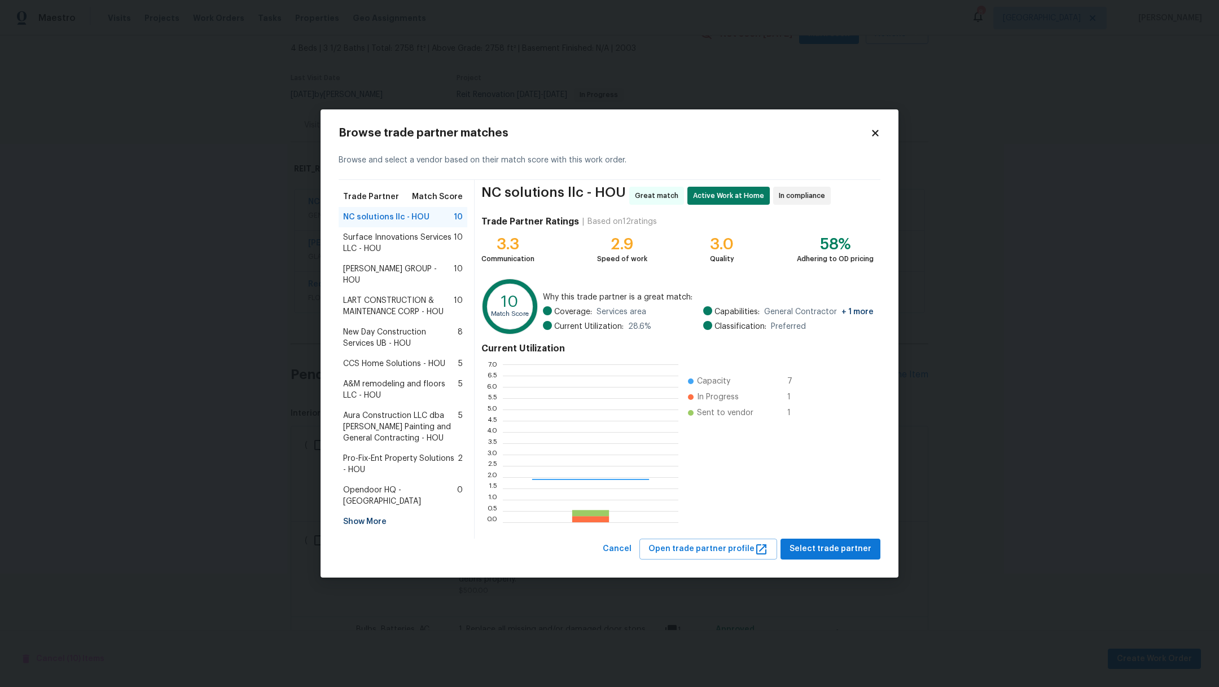
scroll to position [146, 163]
click at [821, 518] on span "Select trade partner" at bounding box center [830, 549] width 82 height 14
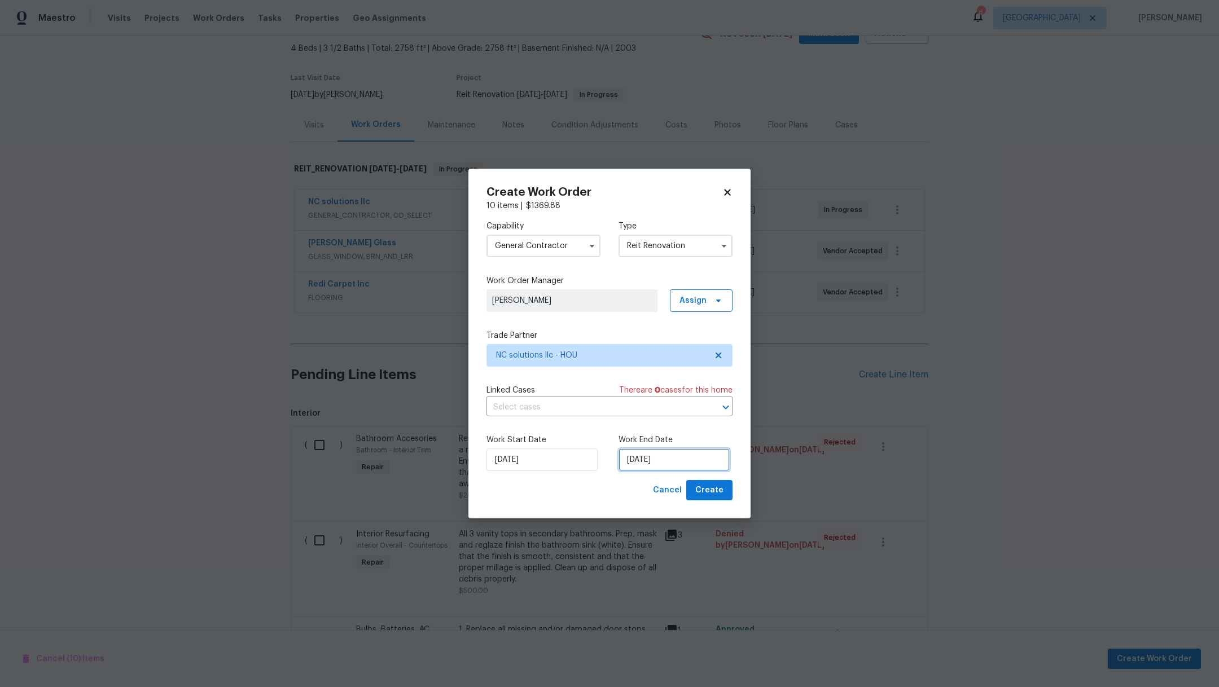
click at [701, 460] on input "[DATE]" at bounding box center [673, 460] width 111 height 23
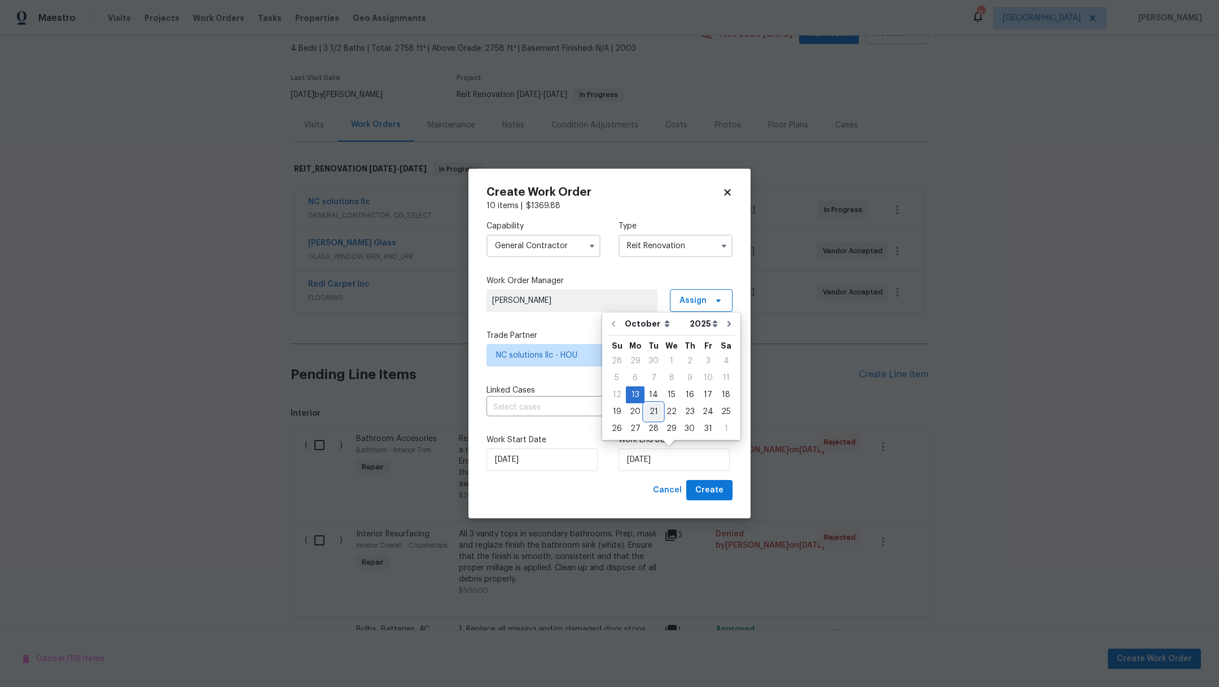
click at [651, 413] on div "21" at bounding box center [653, 412] width 18 height 16
type input "10/21/2025"
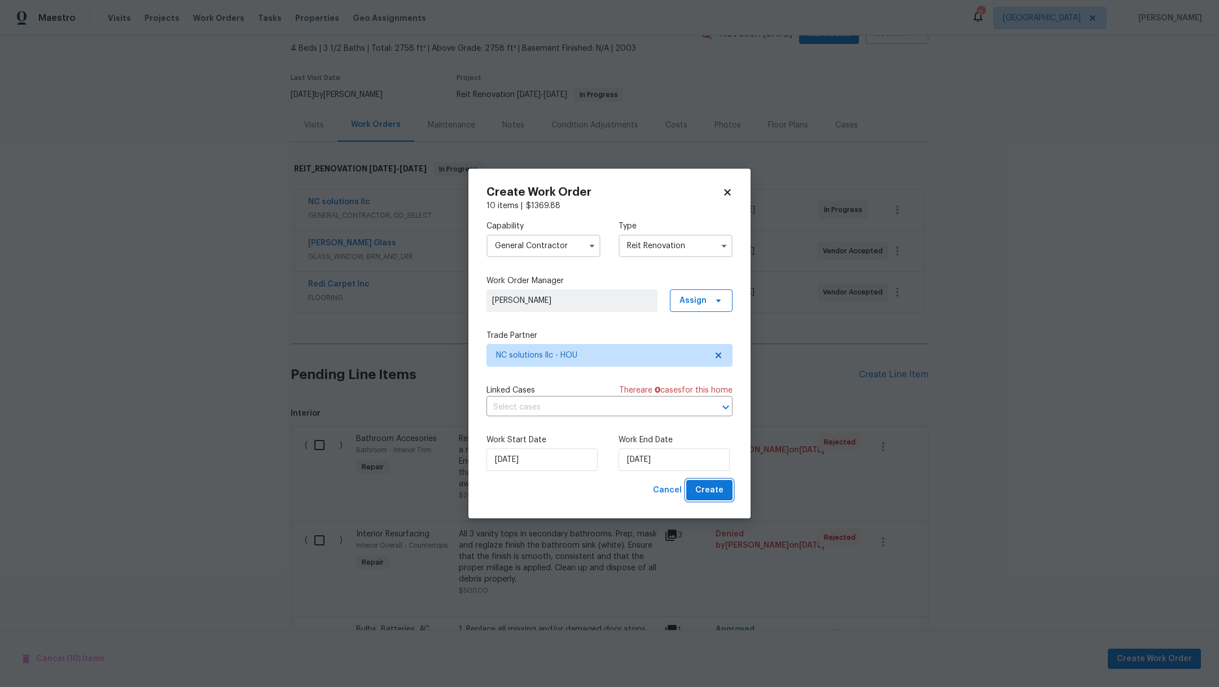
click at [714, 497] on span "Create" at bounding box center [709, 491] width 28 height 14
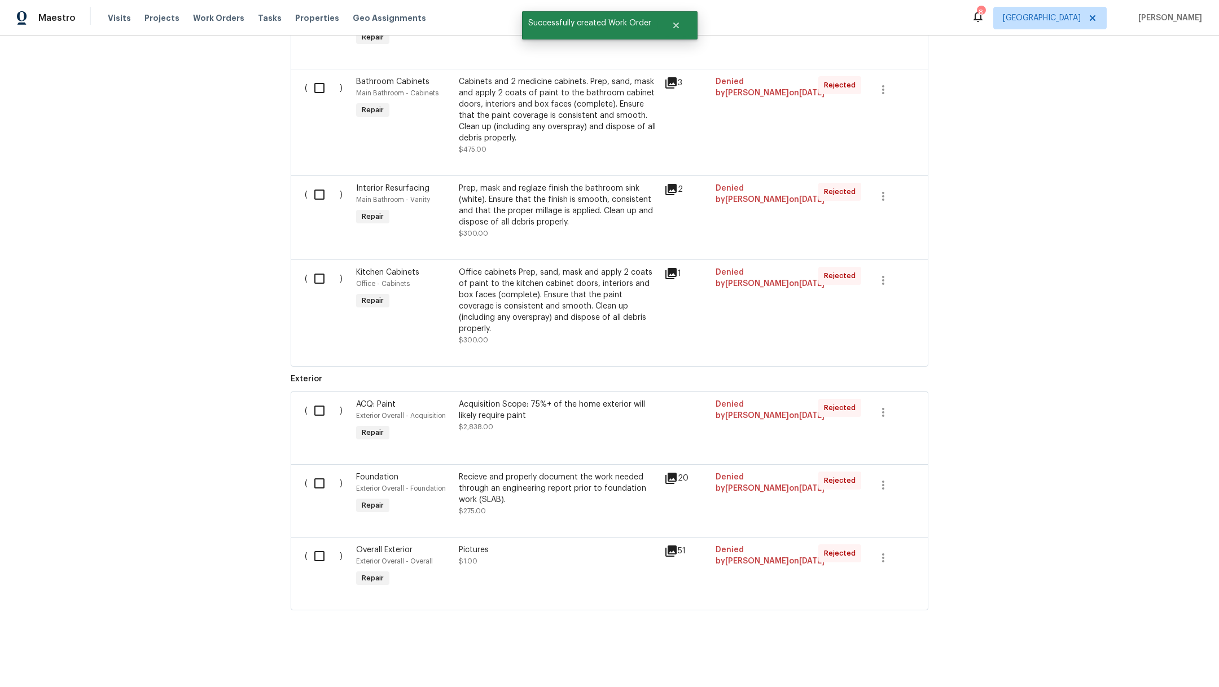
scroll to position [0, 0]
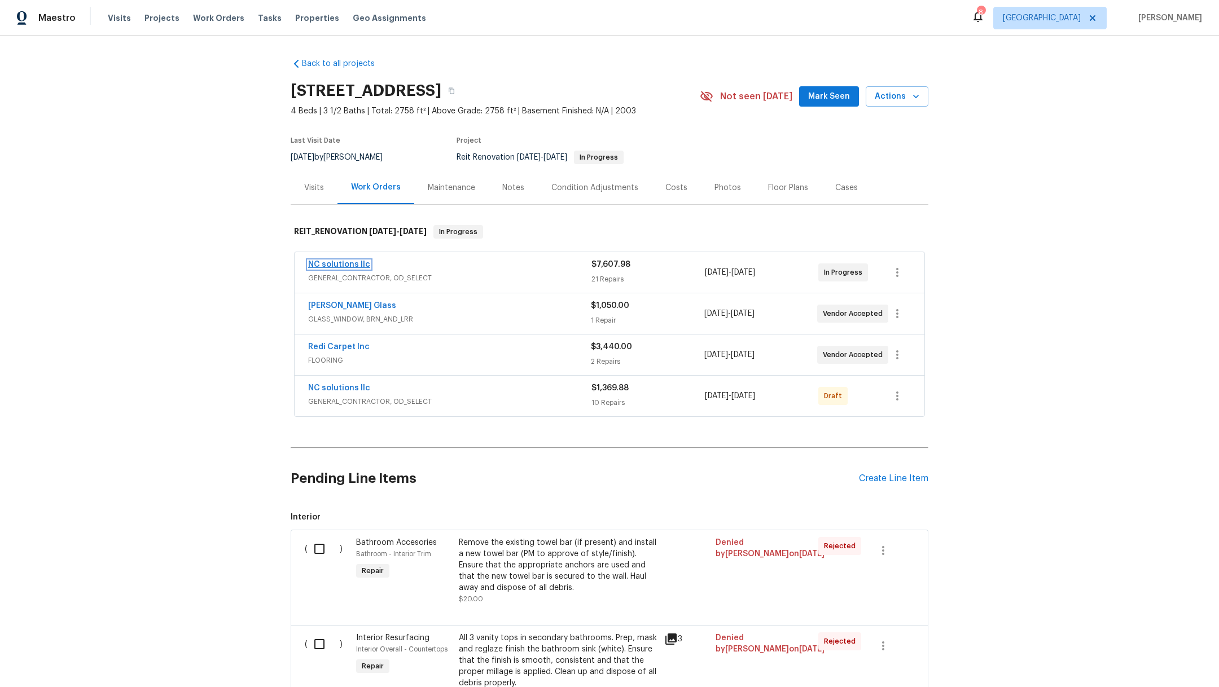
click at [328, 264] on link "NC solutions llc" at bounding box center [339, 265] width 62 height 8
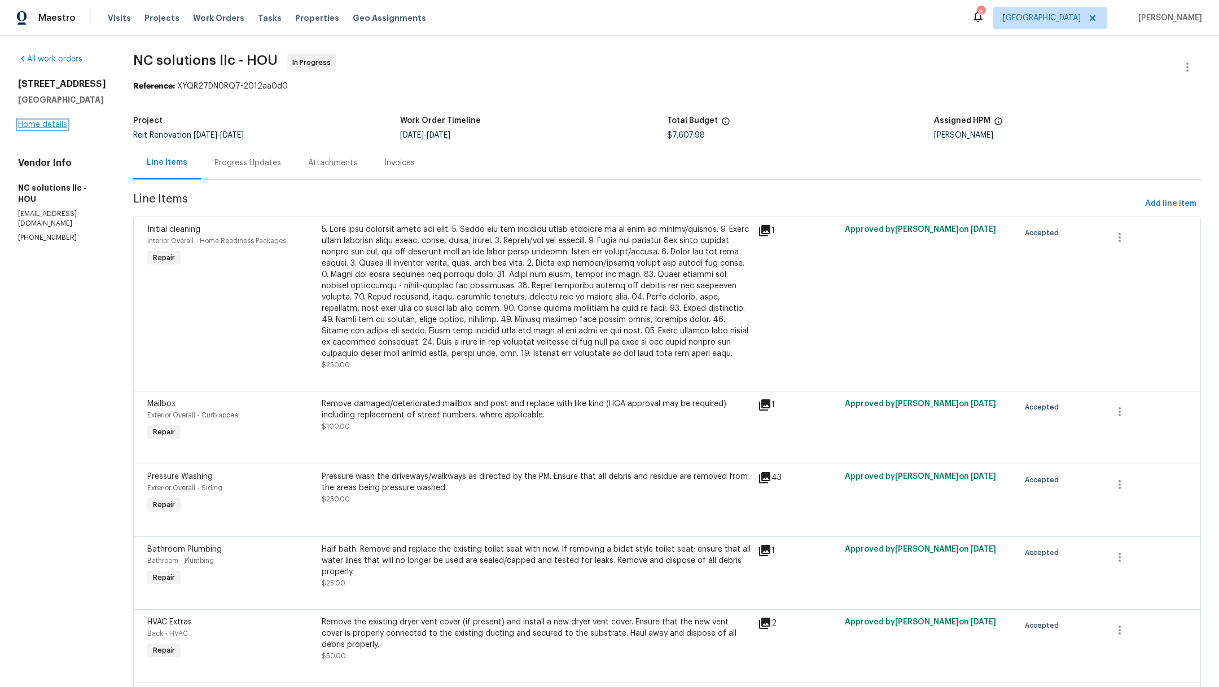
click at [45, 123] on link "Home details" at bounding box center [42, 125] width 49 height 8
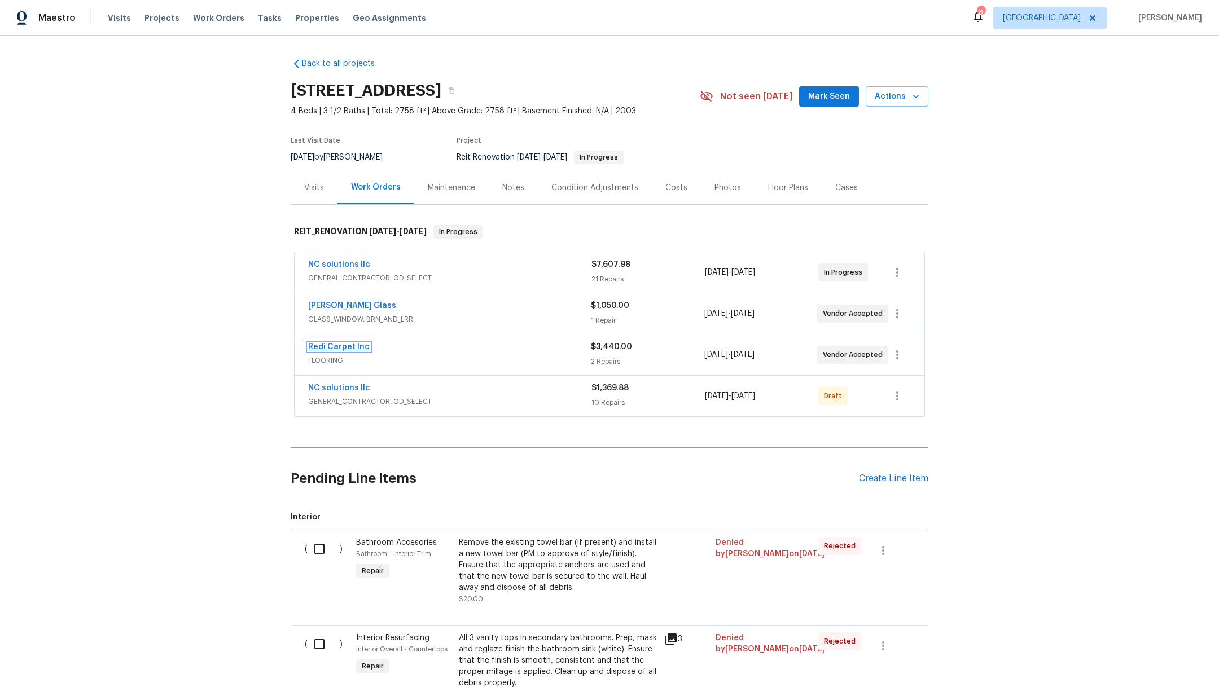
click at [330, 347] on link "Redi Carpet Inc" at bounding box center [339, 347] width 62 height 8
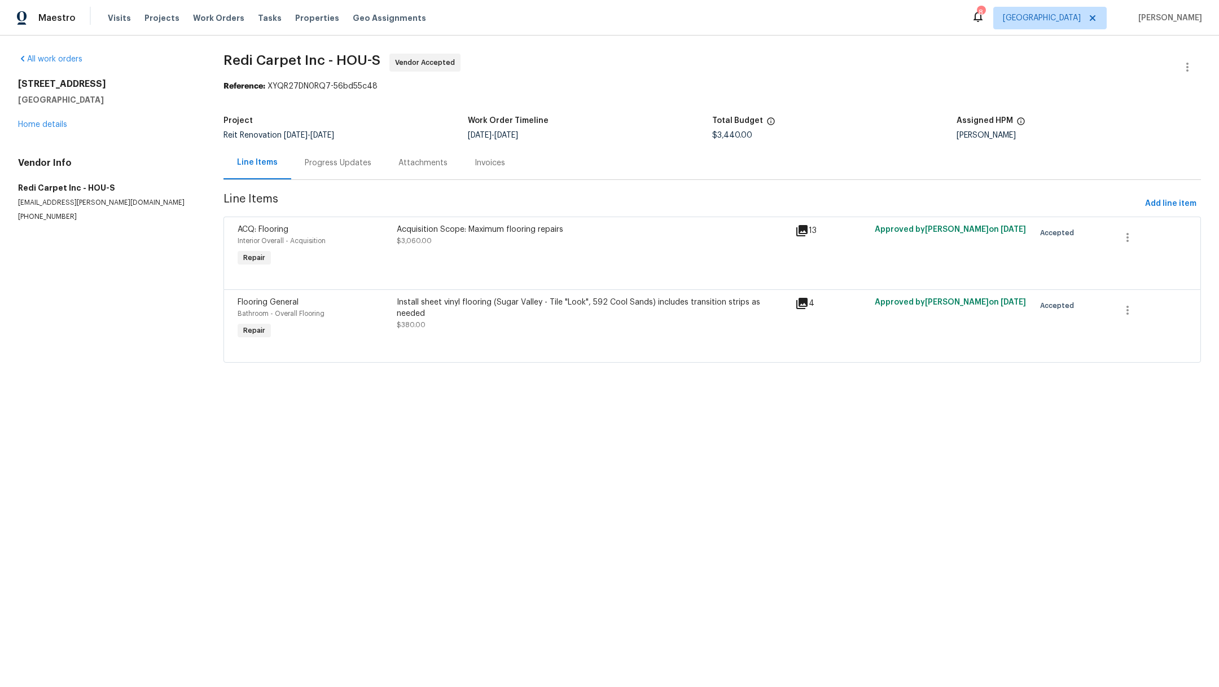
click at [798, 302] on icon at bounding box center [801, 303] width 11 height 11
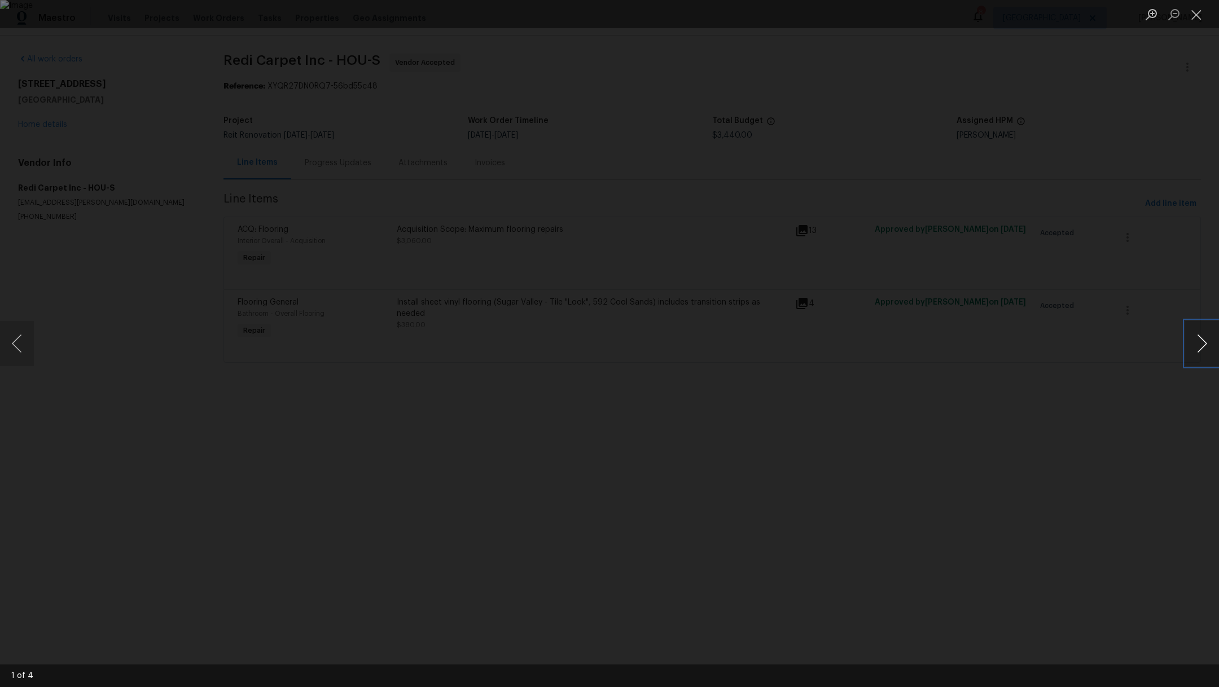
click at [1204, 344] on button "Next image" at bounding box center [1202, 343] width 34 height 45
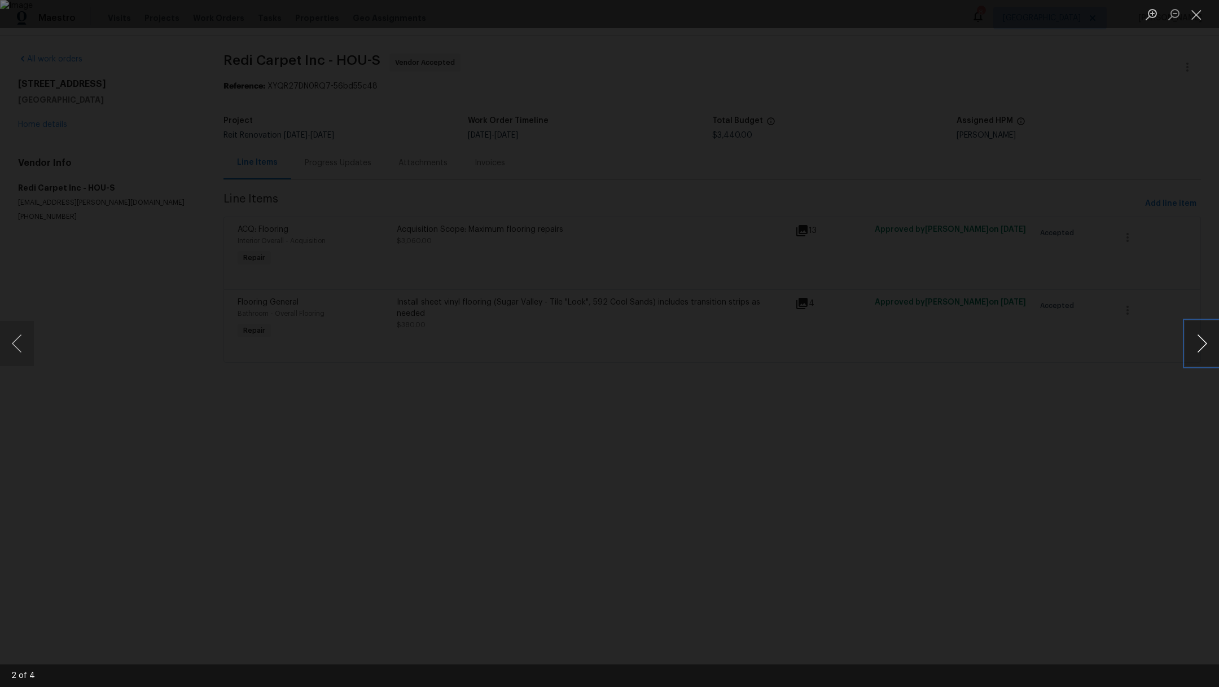
click at [1204, 344] on button "Next image" at bounding box center [1202, 343] width 34 height 45
click at [17, 345] on button "Previous image" at bounding box center [17, 343] width 34 height 45
click at [1194, 353] on button "Next image" at bounding box center [1202, 343] width 34 height 45
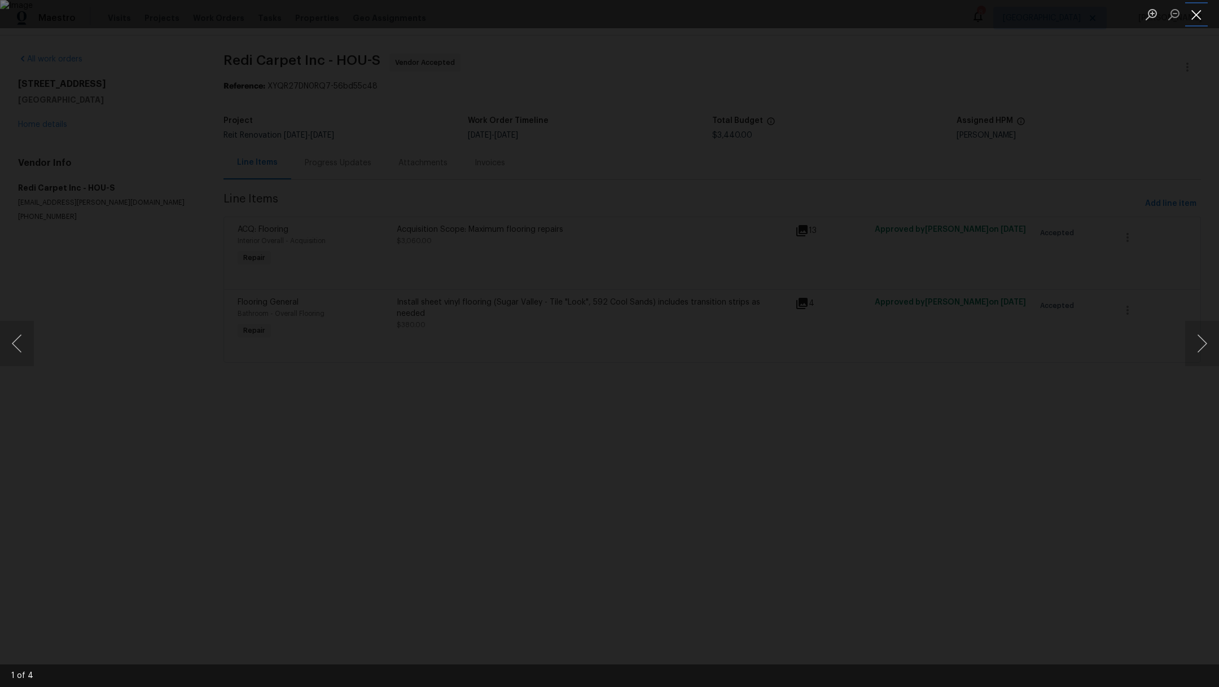
click at [1200, 20] on button "Close lightbox" at bounding box center [1196, 15] width 23 height 20
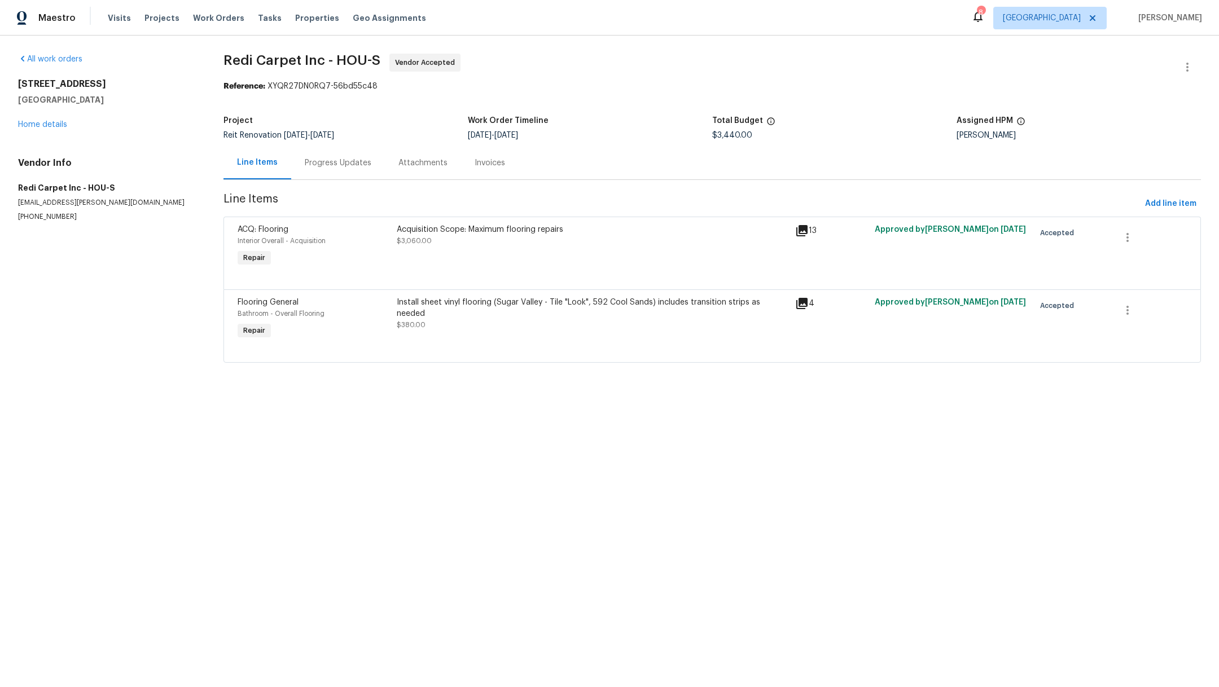
click at [41, 118] on div "6603 Boxwood Brg Houston, TX 77041 Home details" at bounding box center [107, 104] width 178 height 52
click at [41, 124] on link "Home details" at bounding box center [42, 125] width 49 height 8
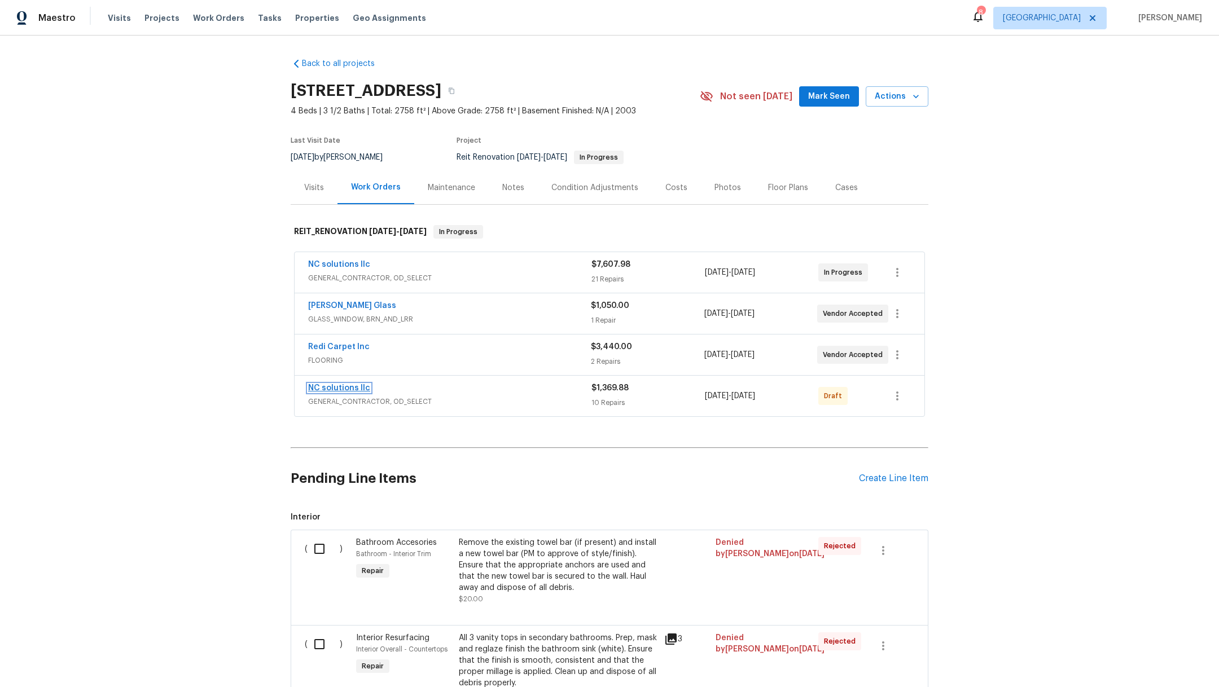
click at [340, 388] on link "NC solutions llc" at bounding box center [339, 388] width 62 height 8
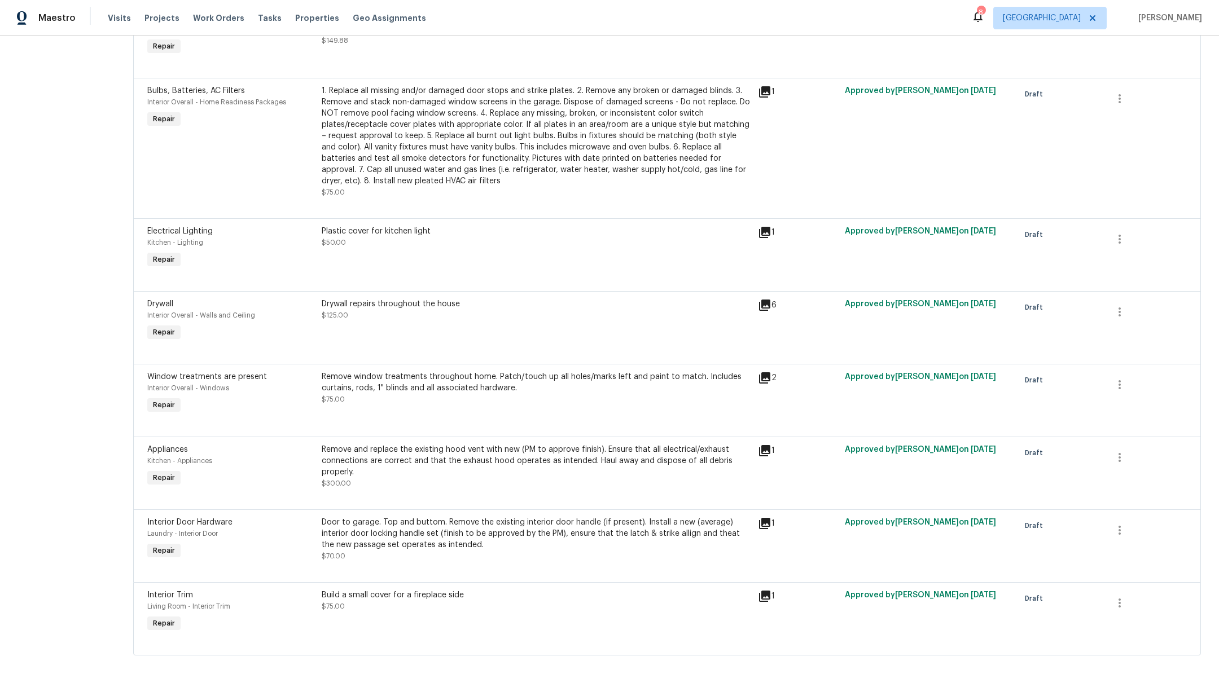
scroll to position [372, 0]
click at [766, 518] on icon at bounding box center [764, 596] width 11 height 11
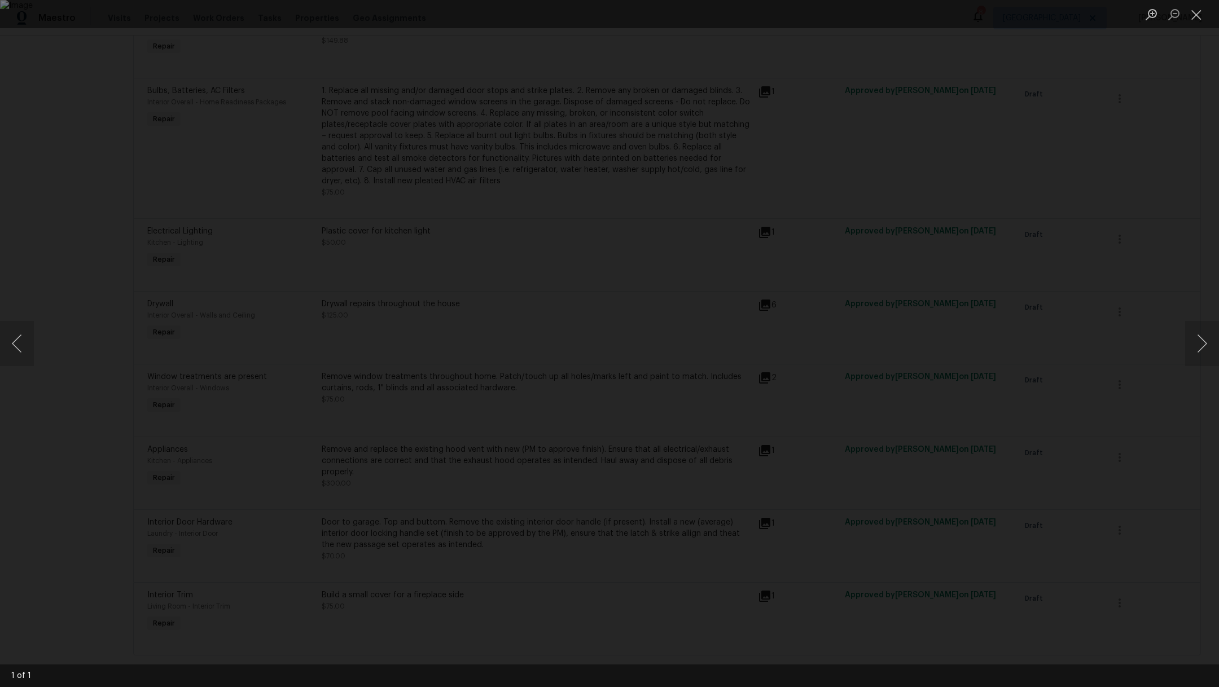
click at [93, 304] on div "Lightbox" at bounding box center [609, 343] width 1219 height 687
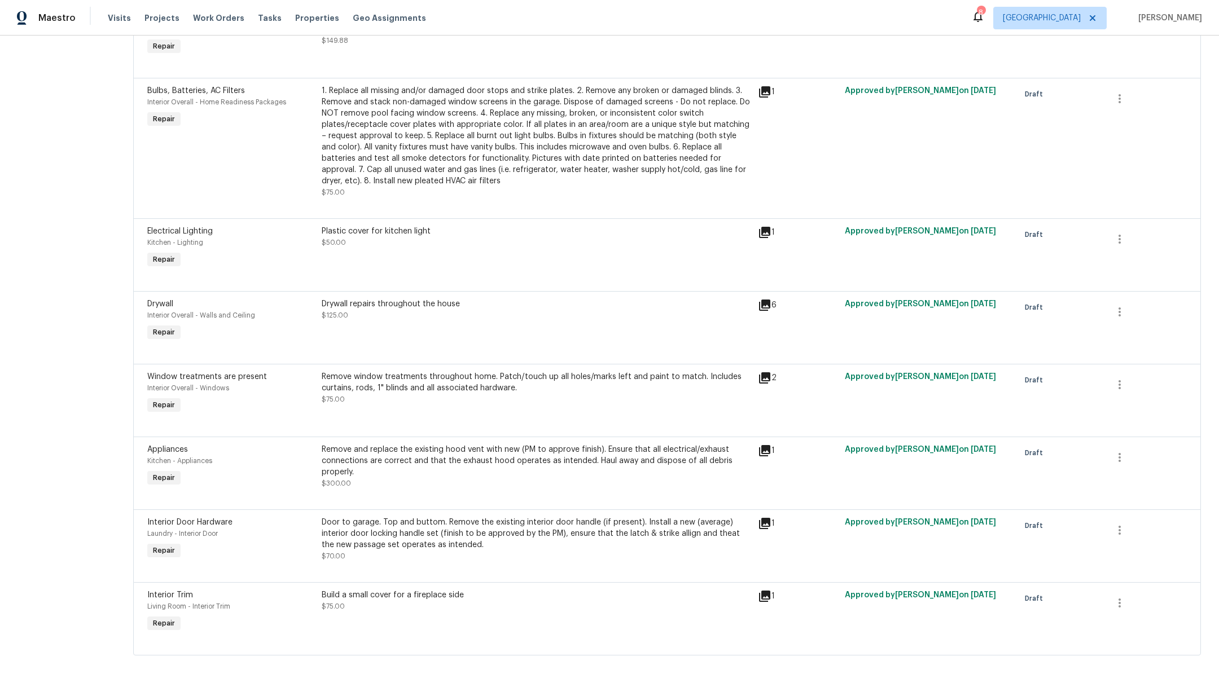
scroll to position [0, 0]
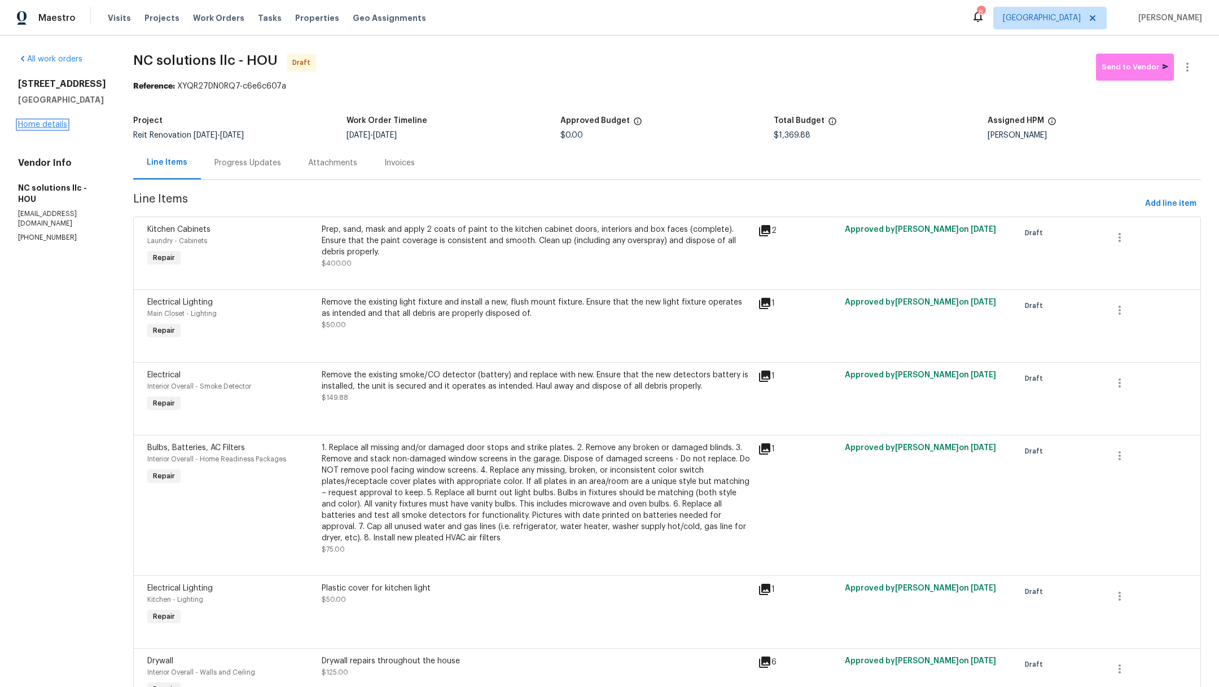
click at [42, 124] on link "Home details" at bounding box center [42, 125] width 49 height 8
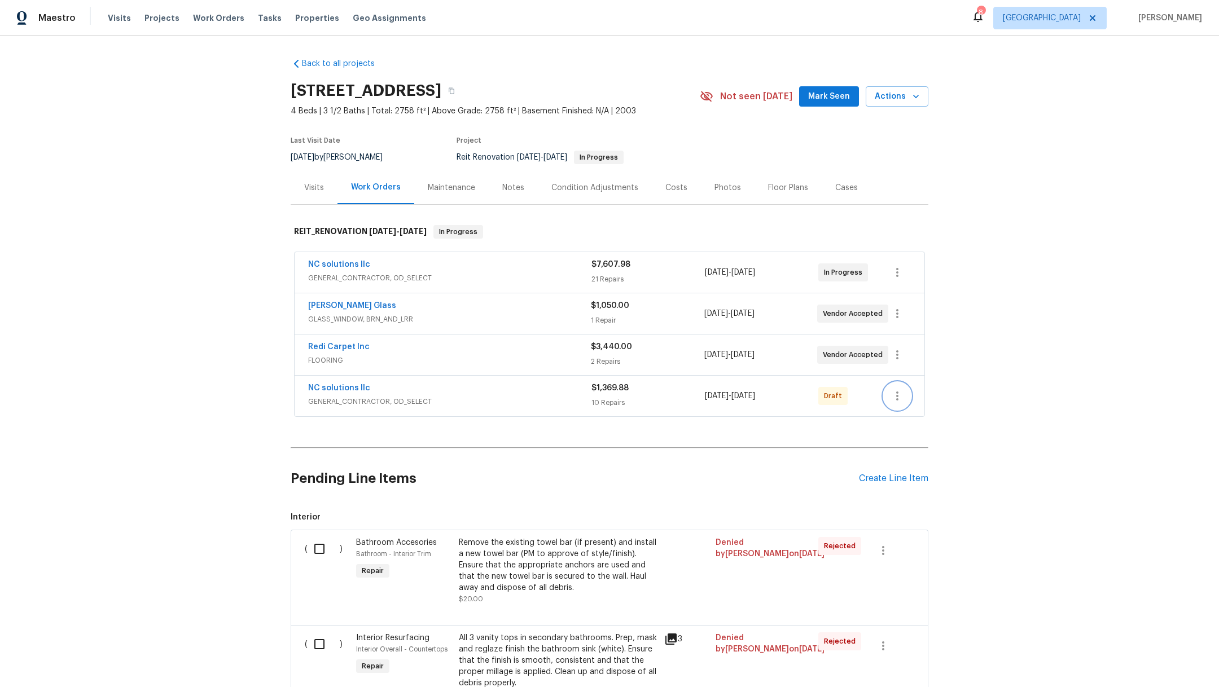
click at [896, 392] on icon "button" at bounding box center [897, 396] width 2 height 9
click at [925, 393] on li "Send to Vendor" at bounding box center [941, 394] width 126 height 19
click at [119, 19] on div at bounding box center [609, 343] width 1219 height 687
click at [113, 18] on span "Visits" at bounding box center [119, 17] width 23 height 11
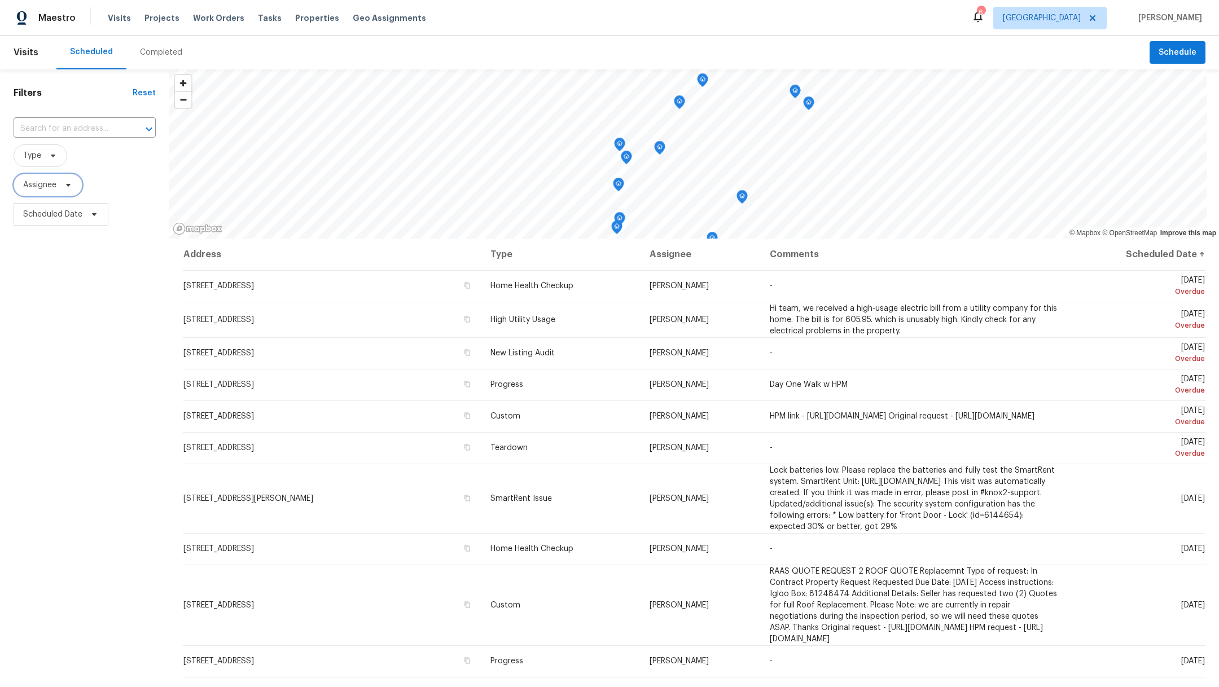
click at [34, 183] on span "Assignee" at bounding box center [39, 184] width 33 height 11
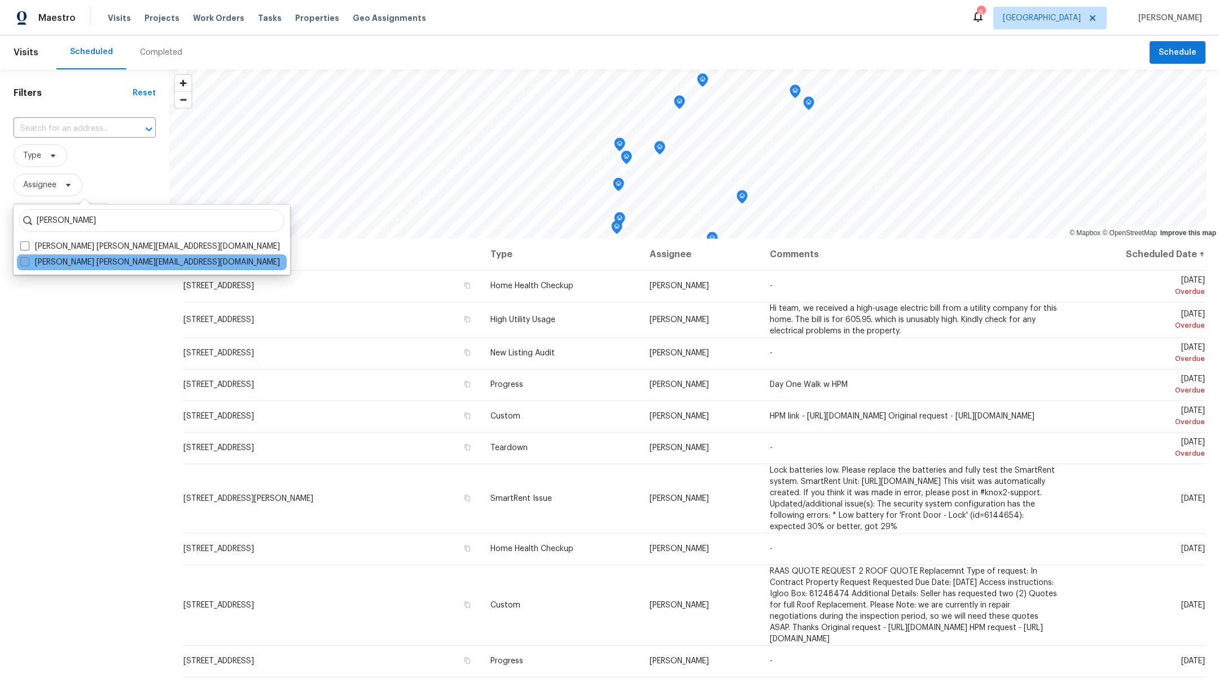
type input "maria zakharnitskaia"
click at [27, 263] on span at bounding box center [24, 261] width 9 height 9
click at [27, 263] on input "Maria Zakharnitskaia maria.zakharnitskaia@opendoor.com" at bounding box center [23, 260] width 7 height 7
checkbox input "true"
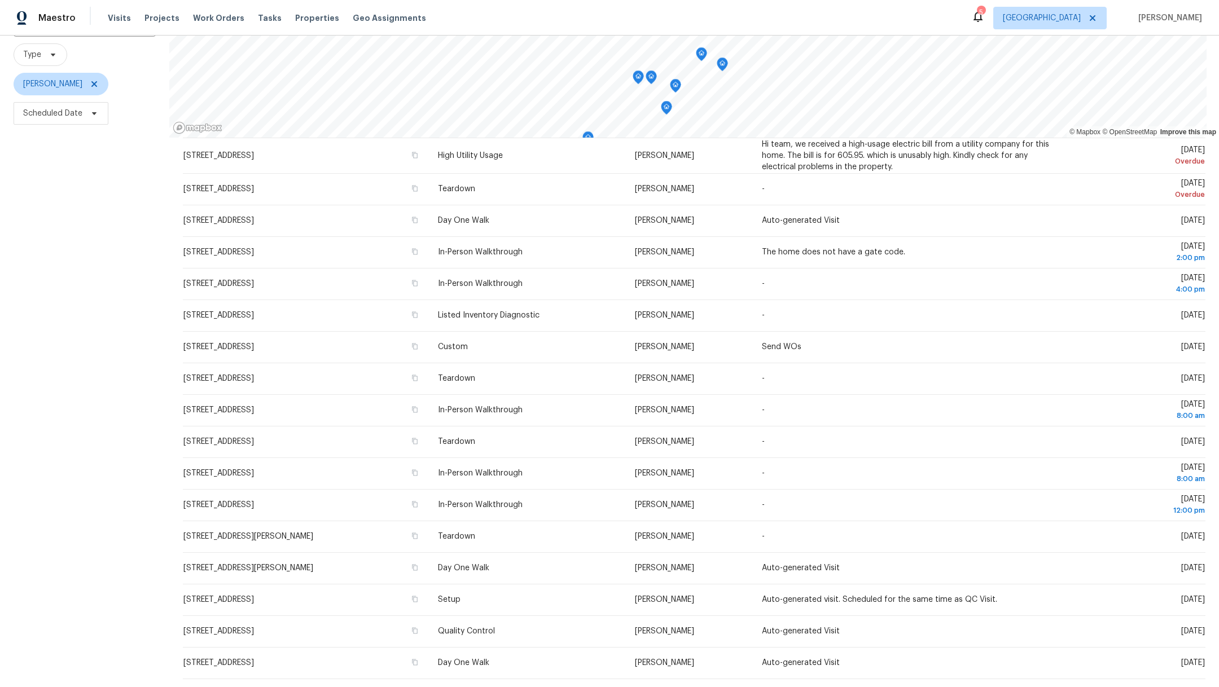
scroll to position [113, 0]
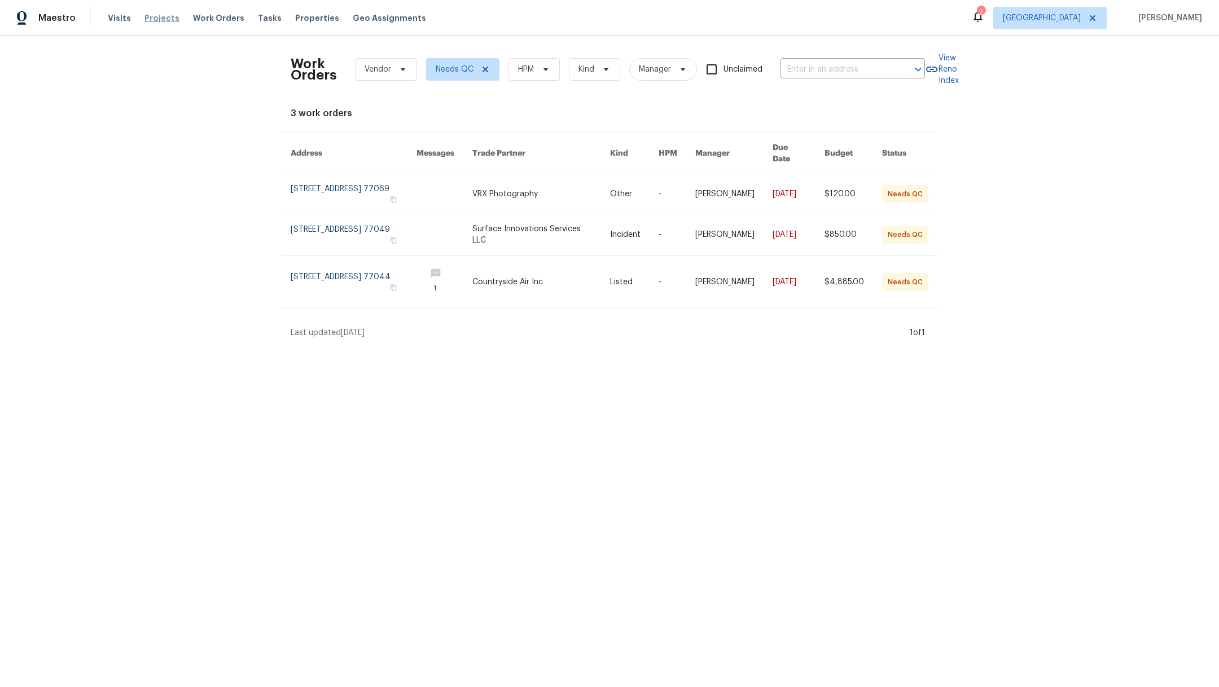
click at [161, 23] on span "Projects" at bounding box center [161, 17] width 35 height 11
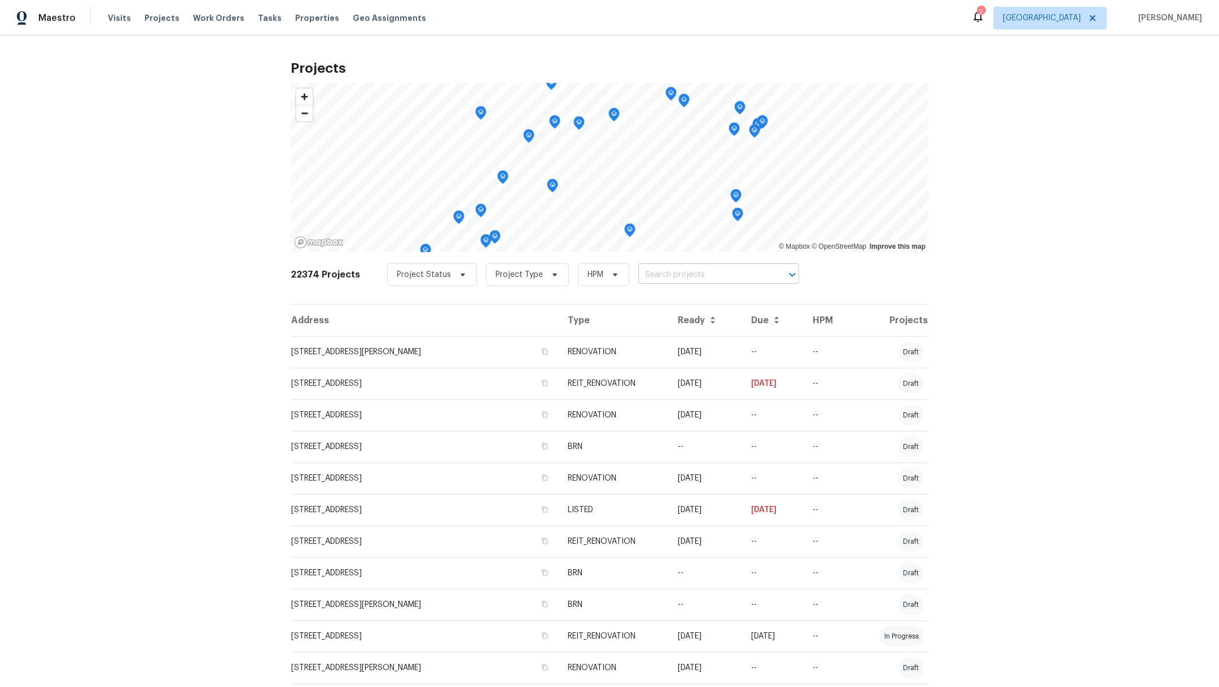
click at [666, 274] on input "text" at bounding box center [702, 274] width 129 height 17
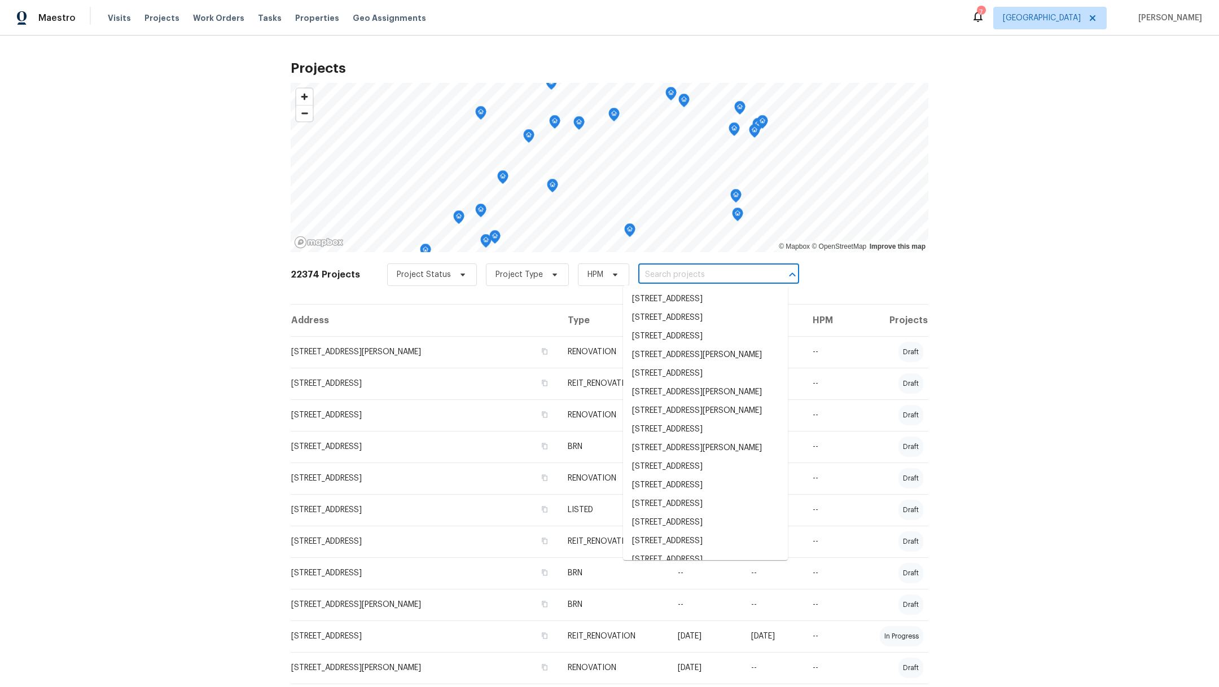
type input "3"
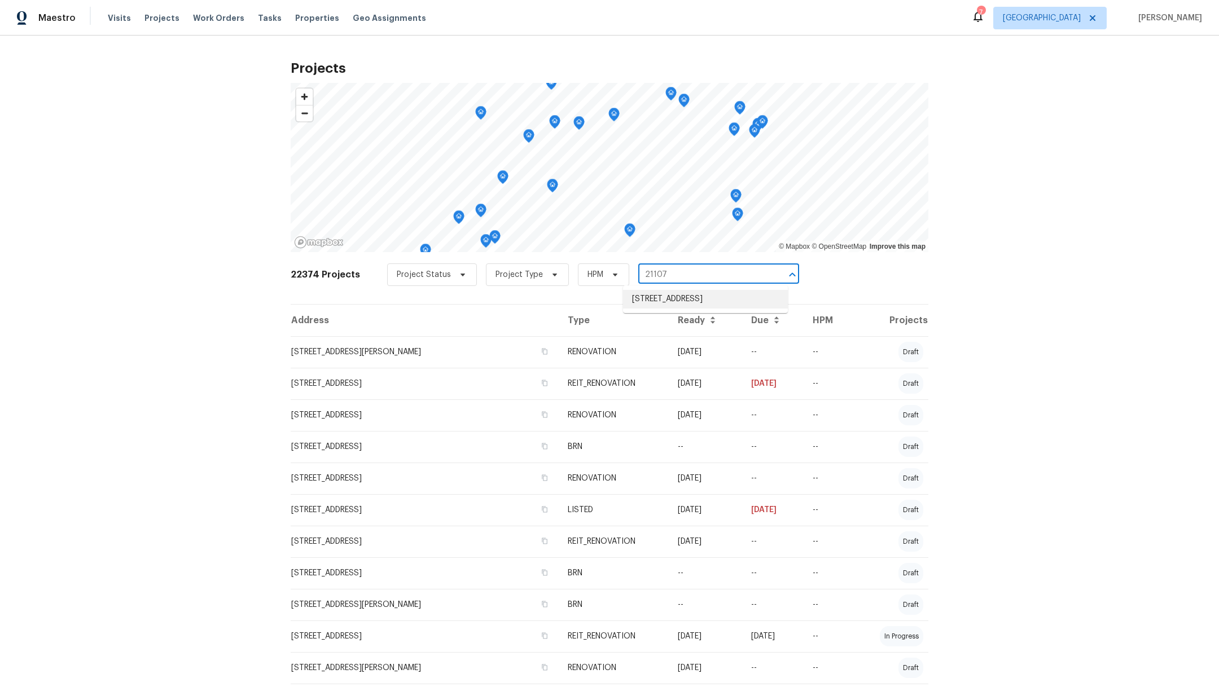
drag, startPoint x: 661, startPoint y: 272, endPoint x: 604, endPoint y: 270, distance: 57.6
click at [604, 270] on div "Project Status Project Type HPM 21107 ​" at bounding box center [593, 275] width 412 height 23
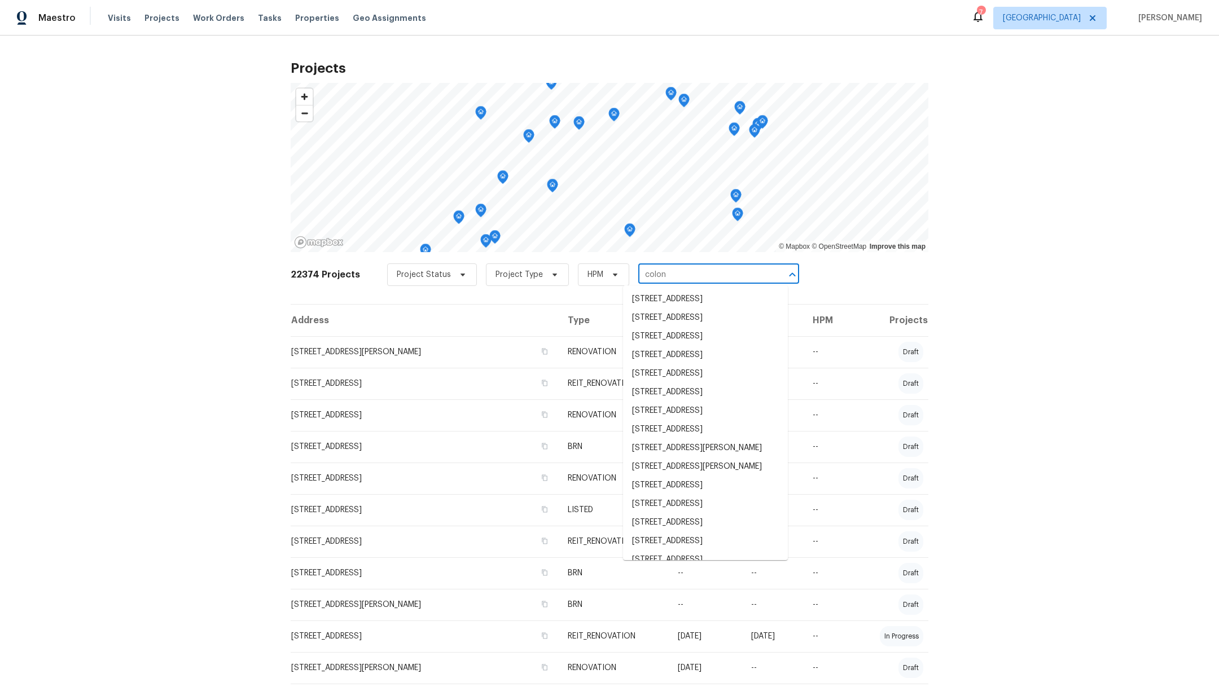
type input "colony"
click at [705, 519] on li "[STREET_ADDRESS]" at bounding box center [705, 528] width 165 height 19
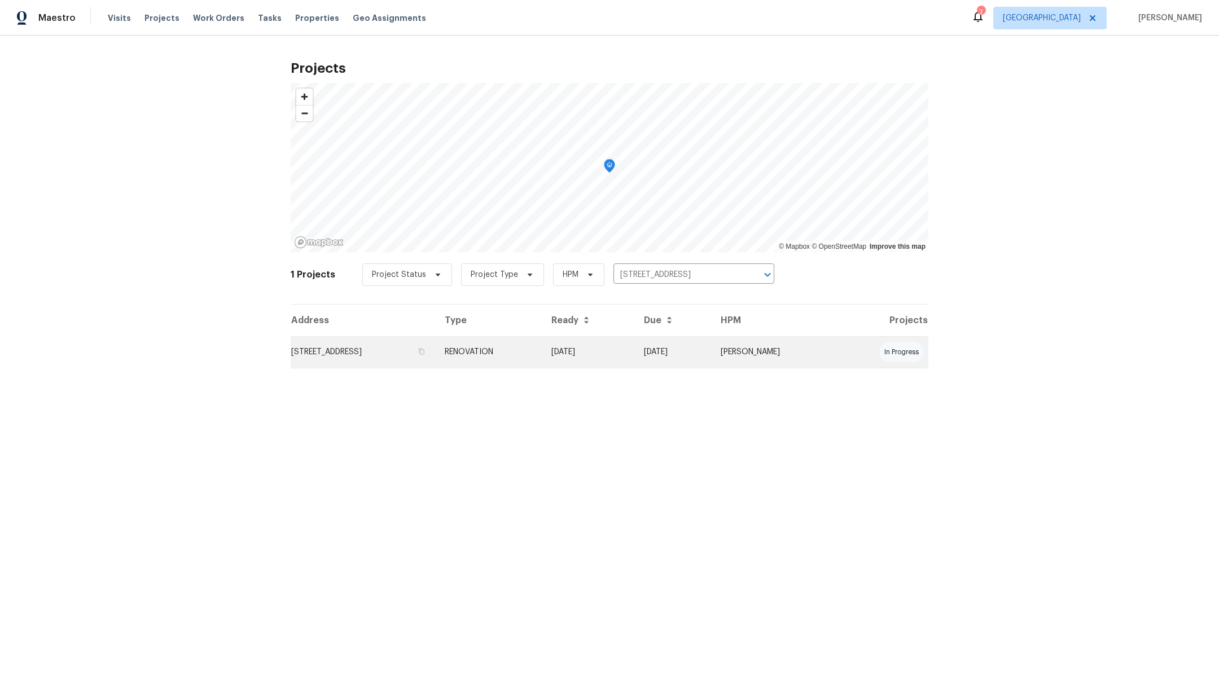
click at [436, 352] on td "[STREET_ADDRESS]" at bounding box center [363, 352] width 145 height 32
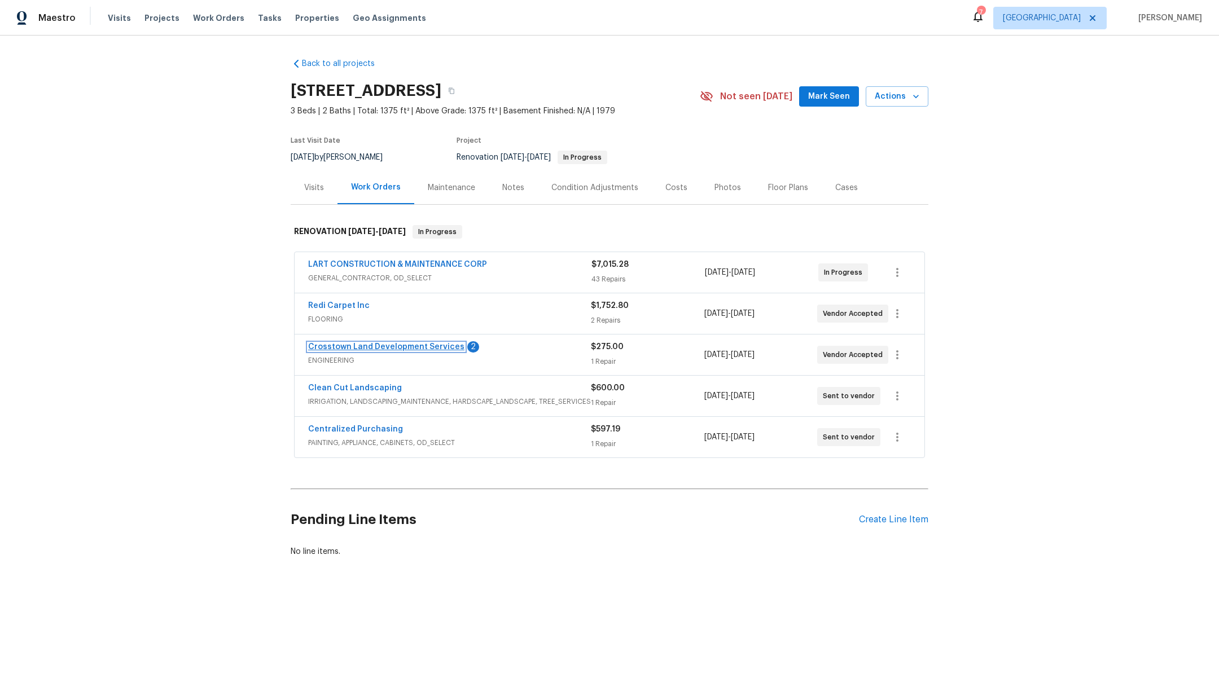
click at [372, 343] on link "Crosstown Land Development Services" at bounding box center [386, 347] width 156 height 8
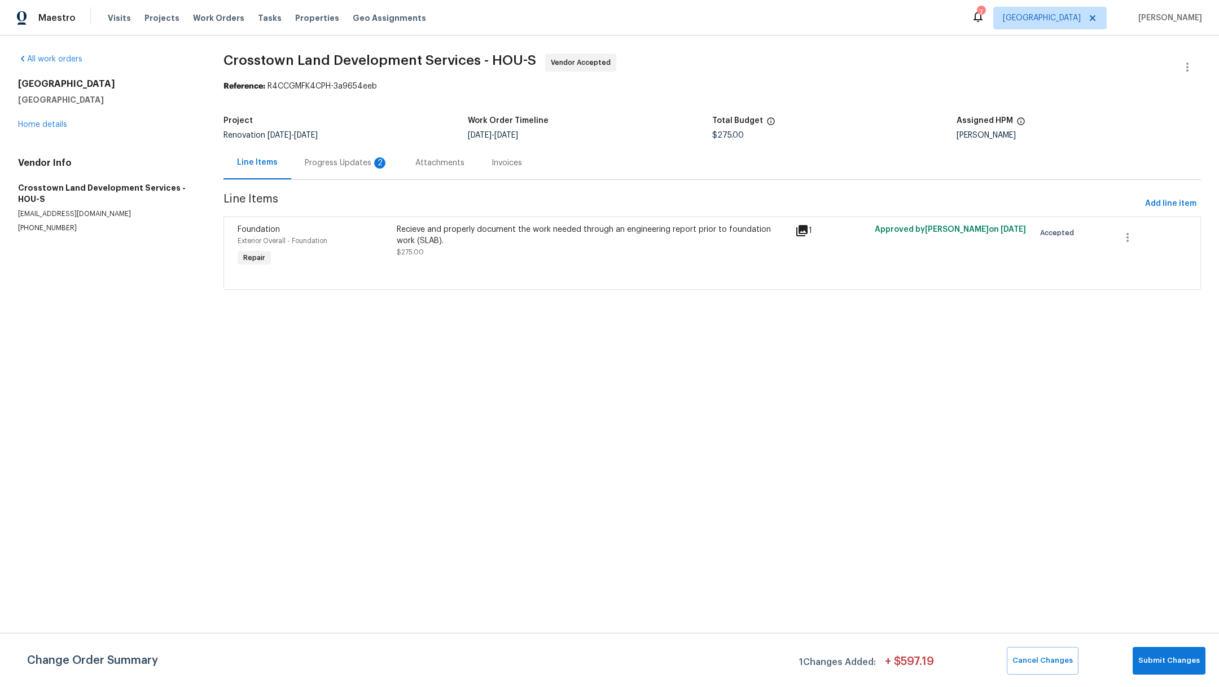
click at [345, 163] on div "Progress Updates 2" at bounding box center [347, 162] width 84 height 11
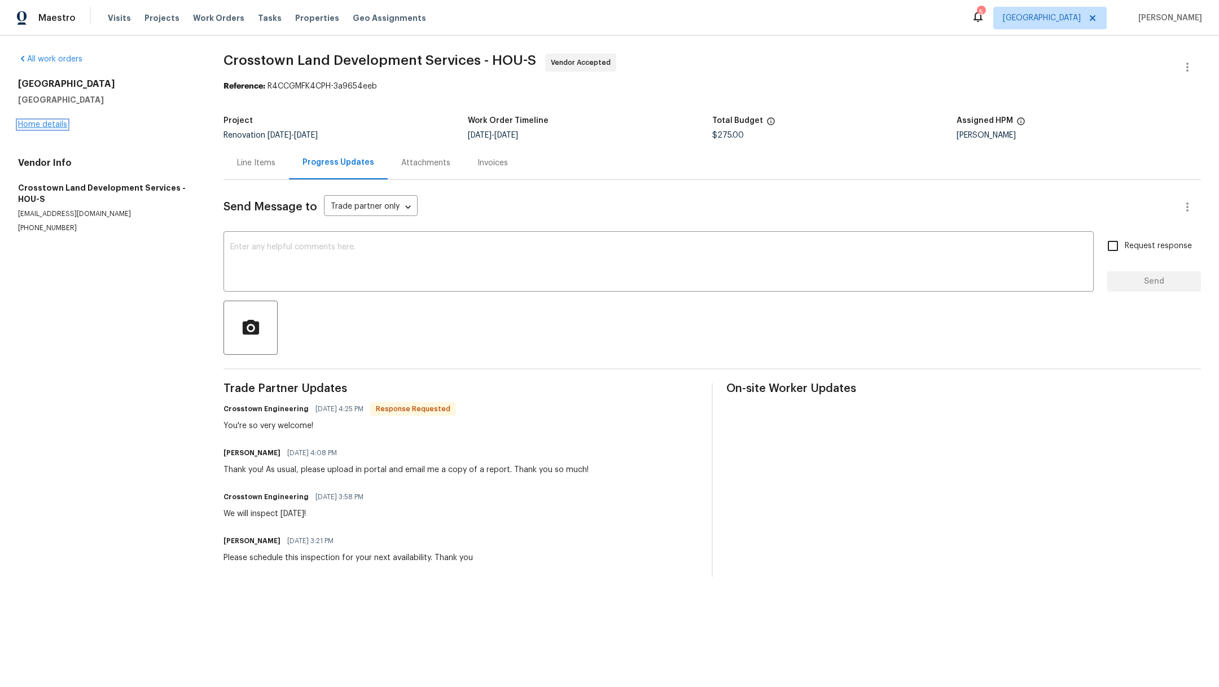
click at [43, 126] on link "Home details" at bounding box center [42, 125] width 49 height 8
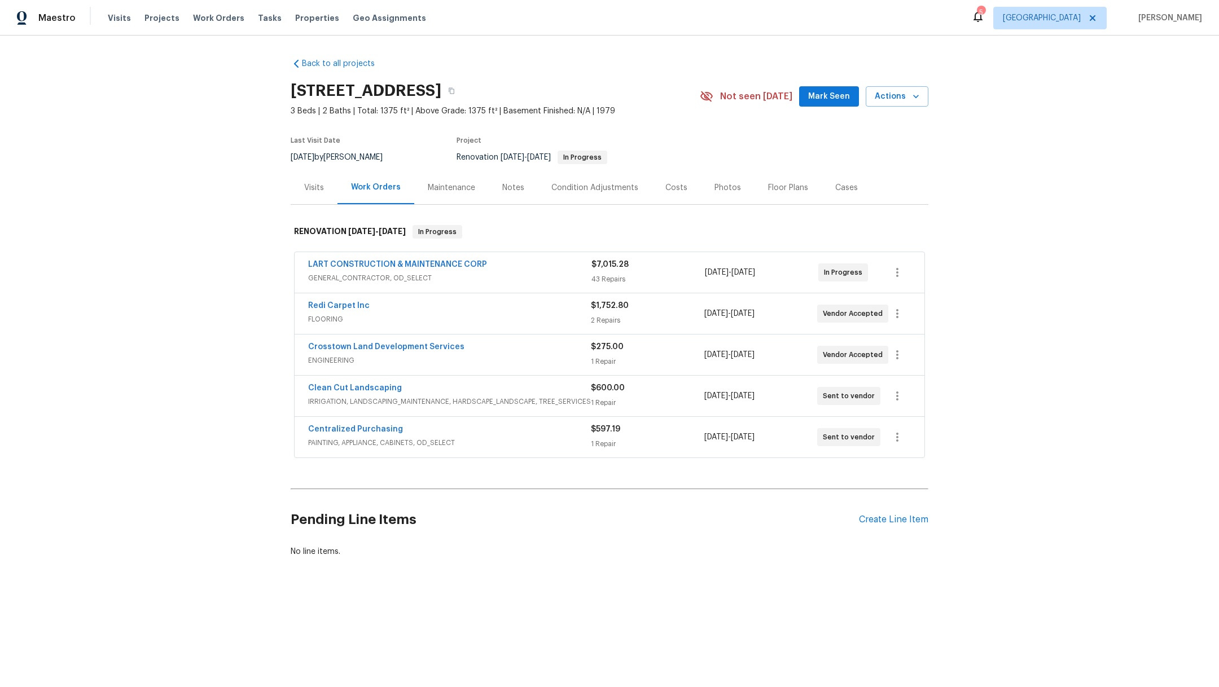
click at [361, 353] on div "Crosstown Land Development Services" at bounding box center [449, 348] width 283 height 14
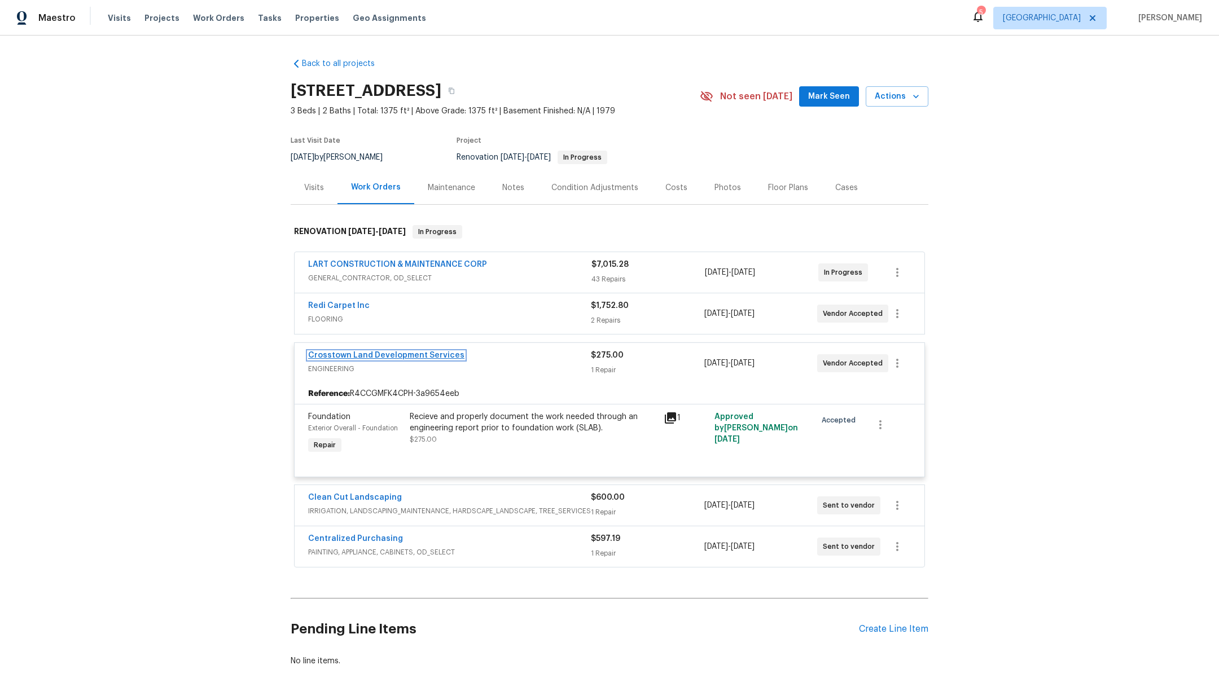
click at [358, 352] on link "Crosstown Land Development Services" at bounding box center [386, 356] width 156 height 8
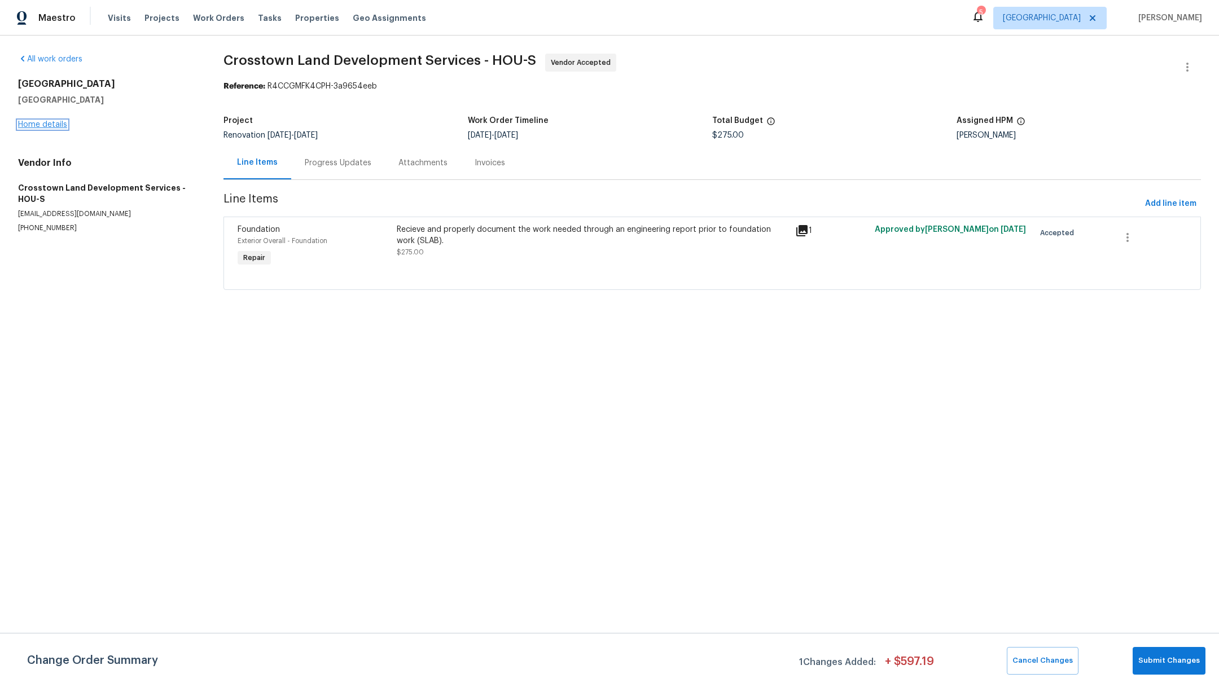
click at [40, 127] on link "Home details" at bounding box center [42, 125] width 49 height 8
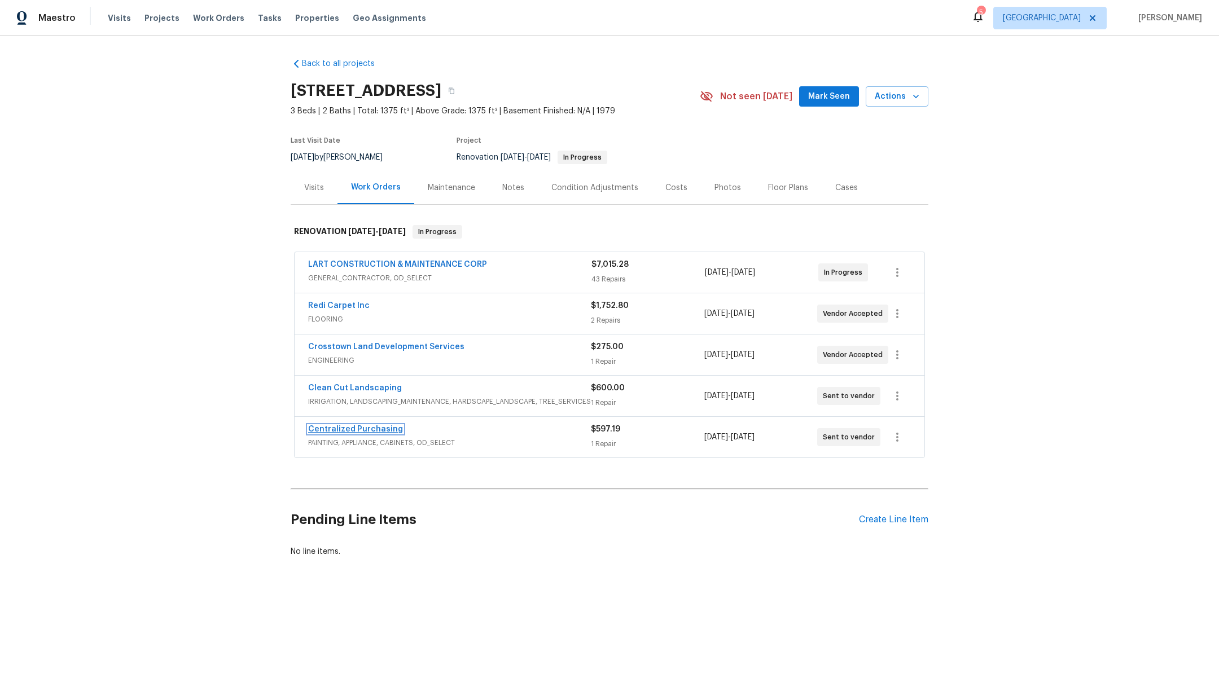
click at [366, 427] on link "Centralized Purchasing" at bounding box center [355, 429] width 95 height 8
